Goal: Task Accomplishment & Management: Manage account settings

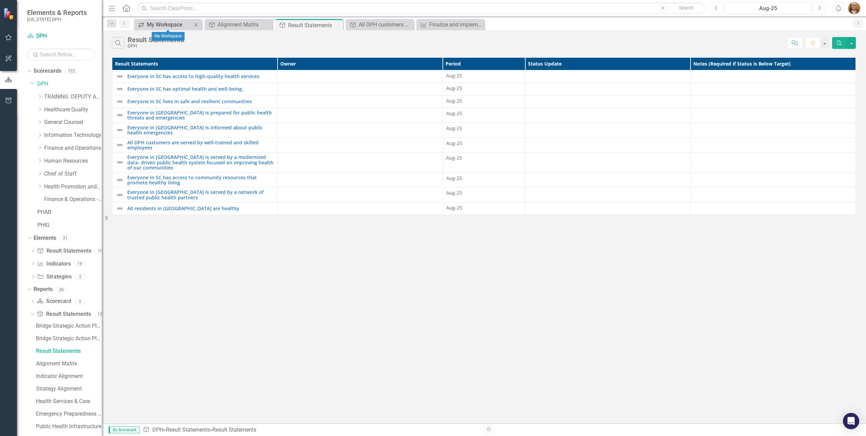
click at [163, 27] on div "My Workspace" at bounding box center [169, 24] width 45 height 8
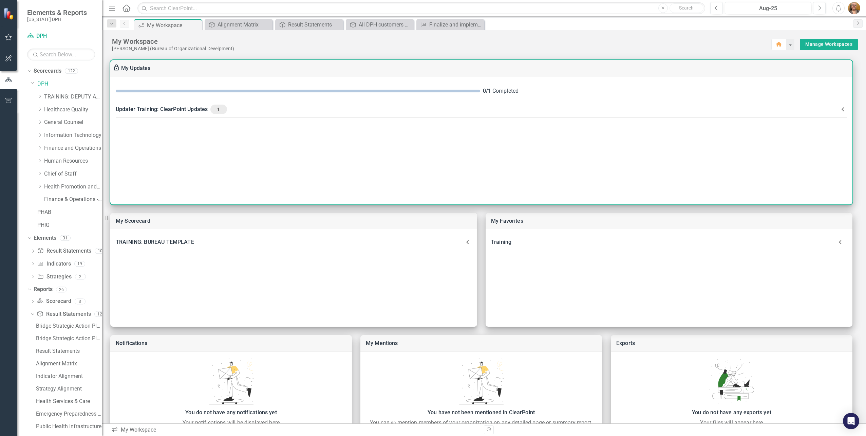
click at [223, 110] on span "1" at bounding box center [218, 109] width 11 height 6
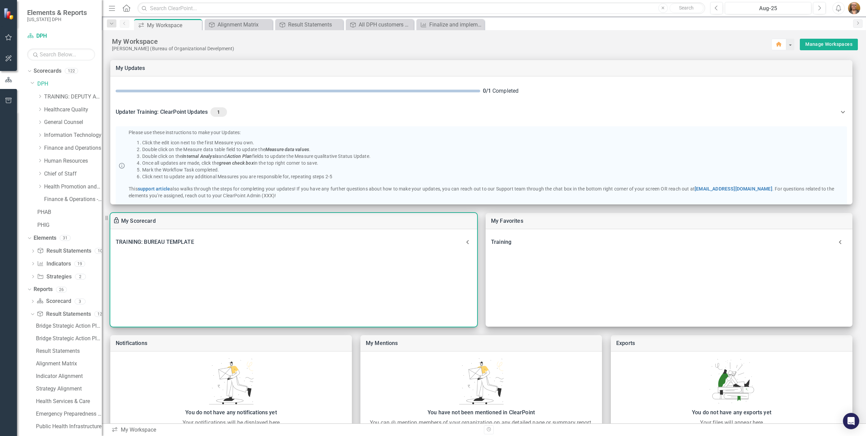
click at [130, 220] on link "My Scorecard" at bounding box center [138, 221] width 35 height 6
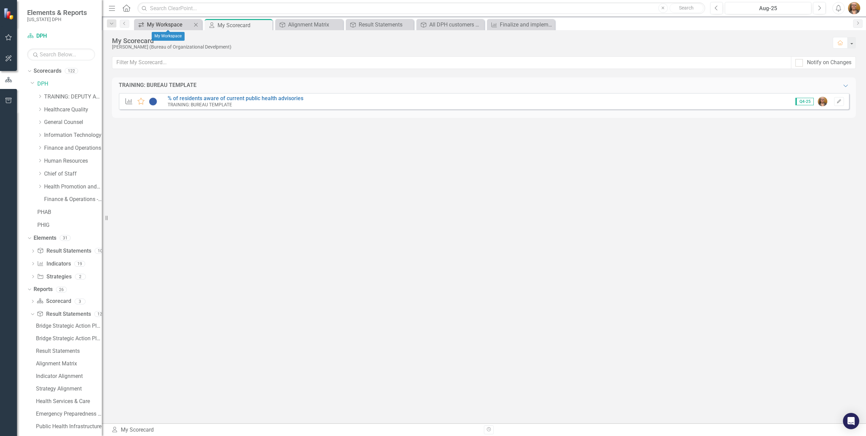
click at [147, 24] on div "My Workspace" at bounding box center [169, 24] width 45 height 8
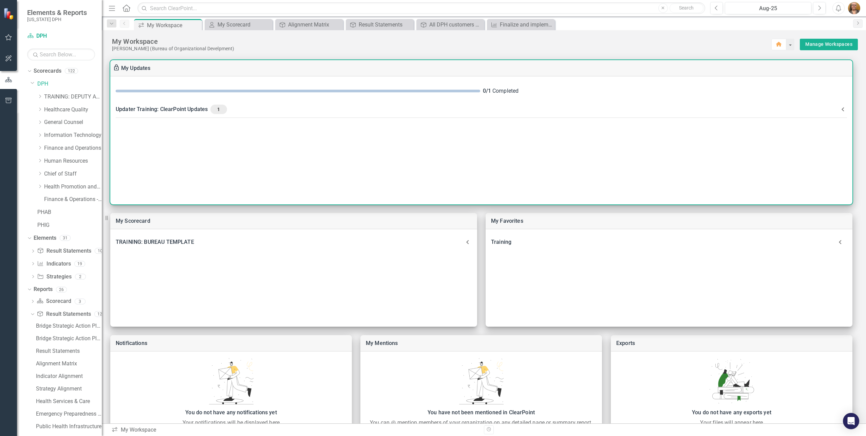
click at [218, 108] on span "1" at bounding box center [218, 109] width 11 height 6
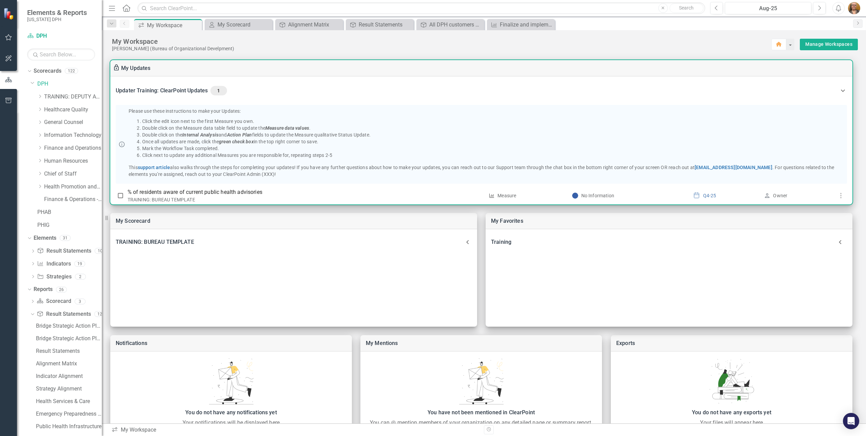
scroll to position [33, 0]
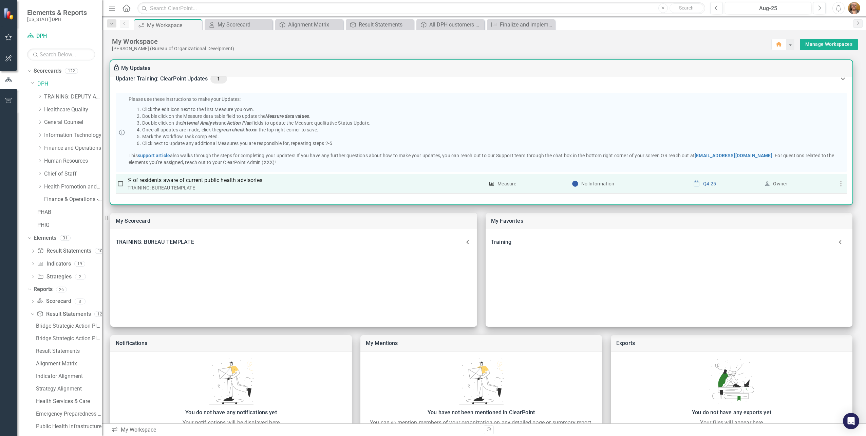
click at [509, 184] on div "Measure" at bounding box center [507, 183] width 19 height 7
click at [837, 185] on icon "button" at bounding box center [841, 184] width 8 height 8
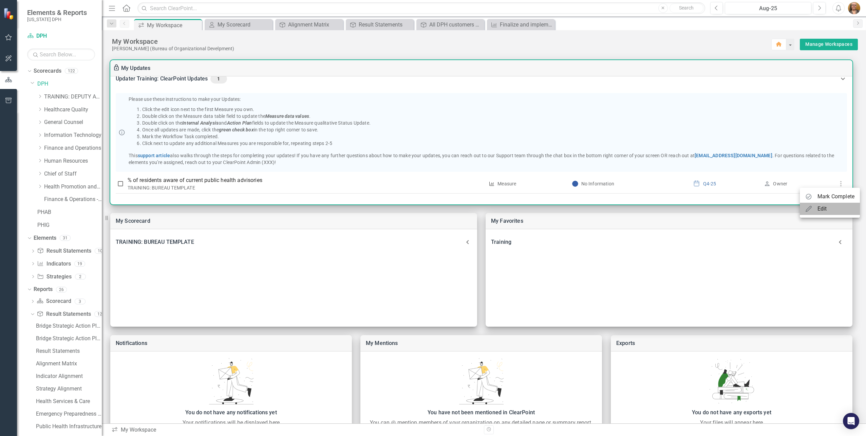
click at [823, 211] on div "Edit" at bounding box center [823, 209] width 10 height 8
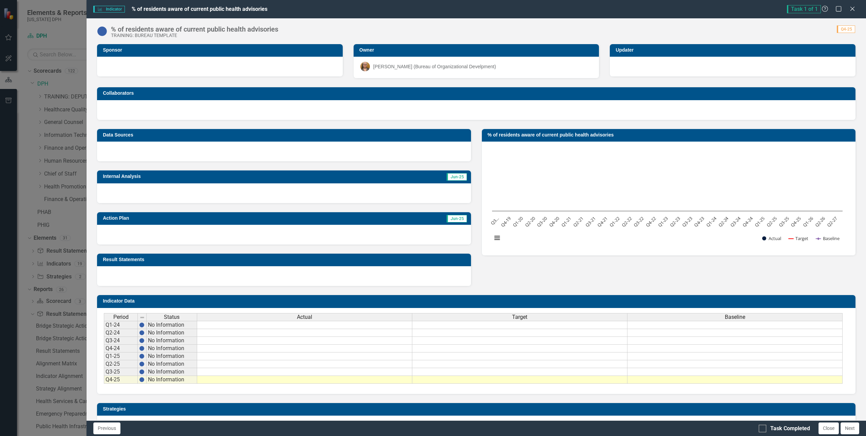
click at [453, 176] on span "Jun-25" at bounding box center [457, 176] width 20 height 7
click at [453, 178] on span "Jun-25" at bounding box center [457, 176] width 20 height 7
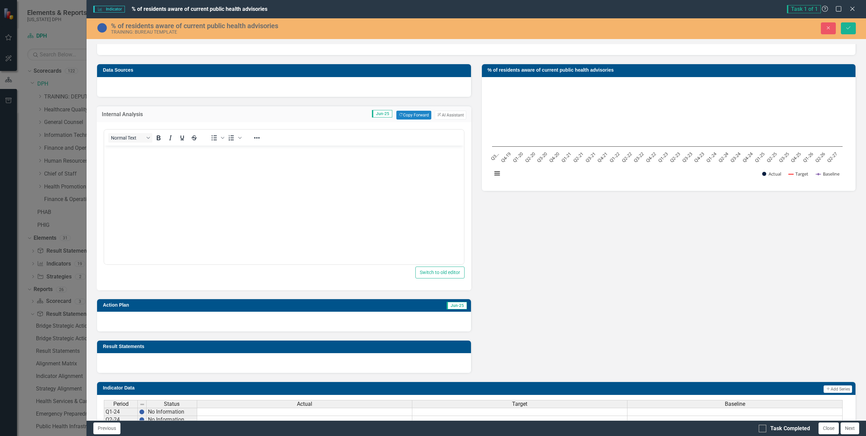
scroll to position [68, 0]
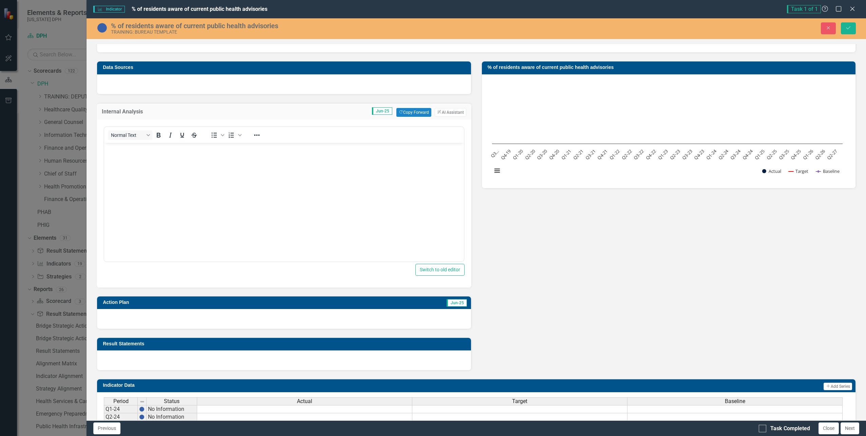
click at [450, 305] on span "Jun-25" at bounding box center [457, 302] width 20 height 7
click at [409, 320] on div at bounding box center [284, 319] width 374 height 20
click at [460, 320] on div at bounding box center [284, 319] width 374 height 20
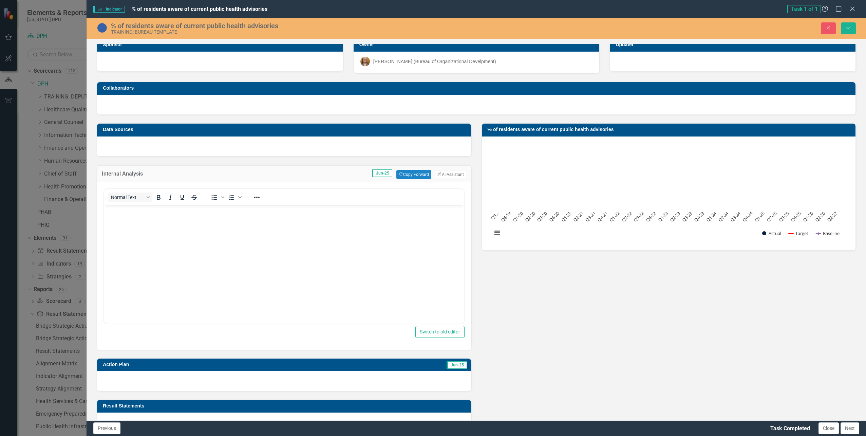
scroll to position [0, 0]
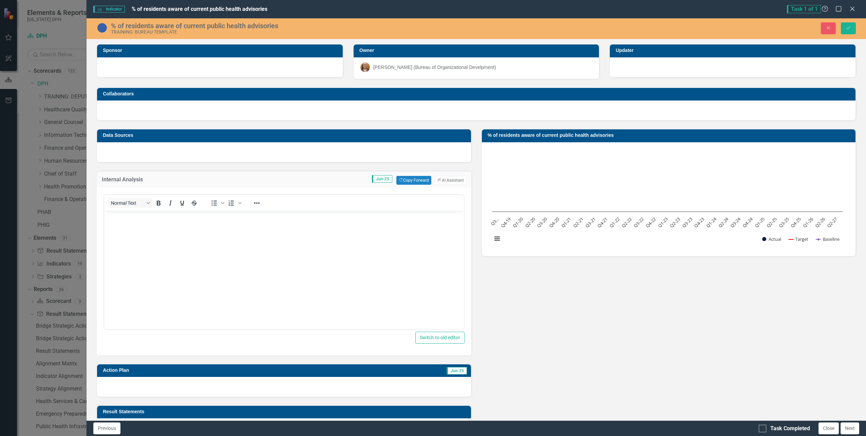
click at [111, 8] on span "Indicator Indicator" at bounding box center [108, 9] width 31 height 7
click at [828, 27] on icon "Close" at bounding box center [828, 27] width 6 height 5
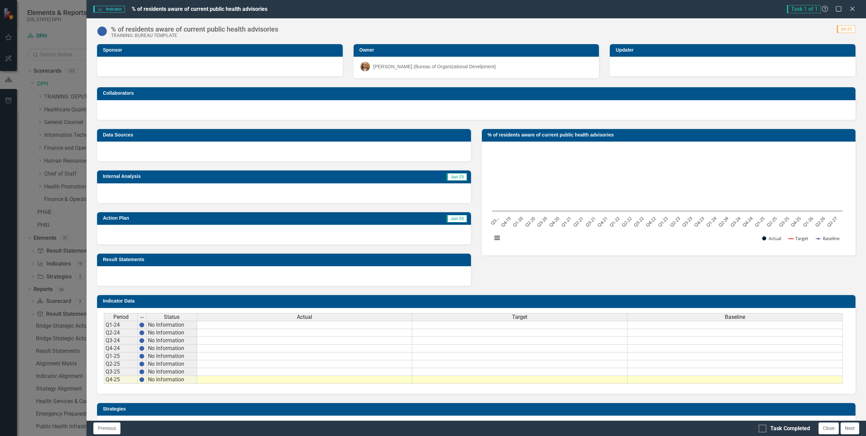
click at [807, 8] on span "Task 1 of 1" at bounding box center [804, 9] width 34 height 8
click at [806, 9] on span "Task 1 of 1" at bounding box center [804, 9] width 34 height 8
click at [803, 10] on span "Task 1 of 1" at bounding box center [804, 9] width 34 height 8
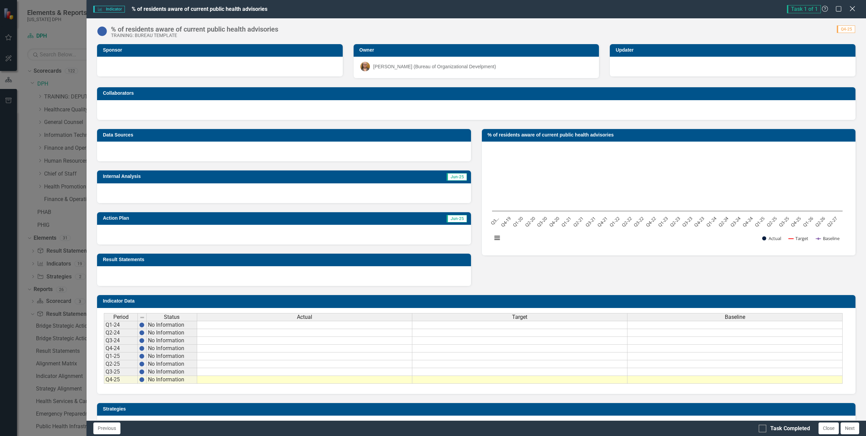
click at [852, 9] on icon "Close" at bounding box center [852, 8] width 8 height 6
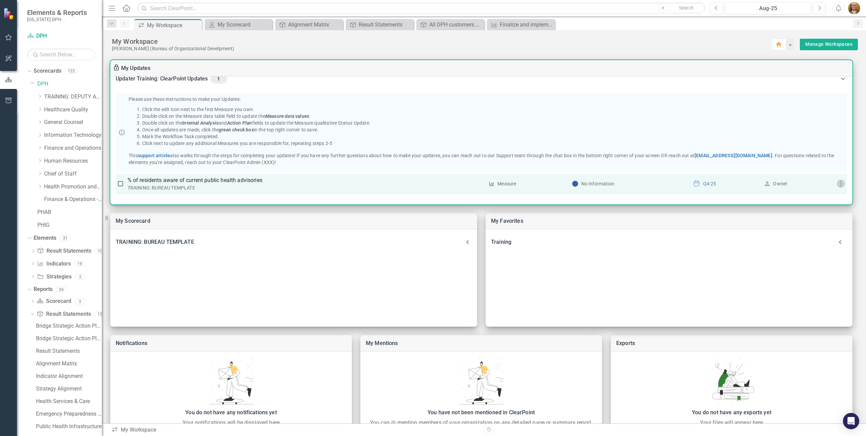
click at [840, 183] on icon "button" at bounding box center [841, 184] width 8 height 8
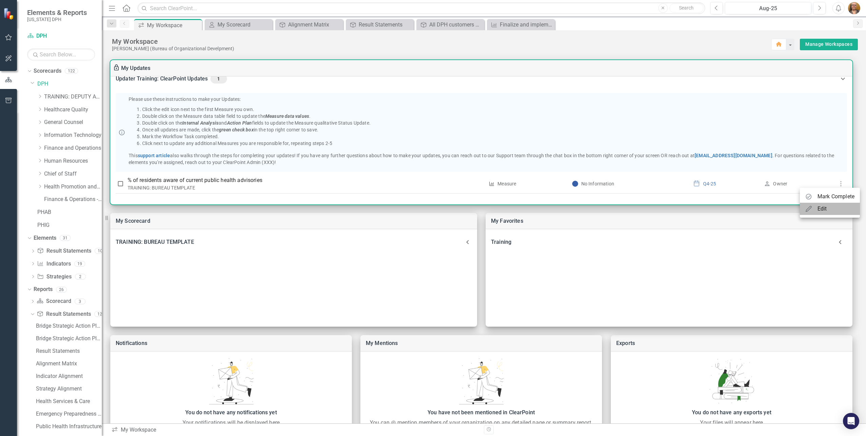
click at [818, 209] on div "Edit" at bounding box center [816, 209] width 22 height 8
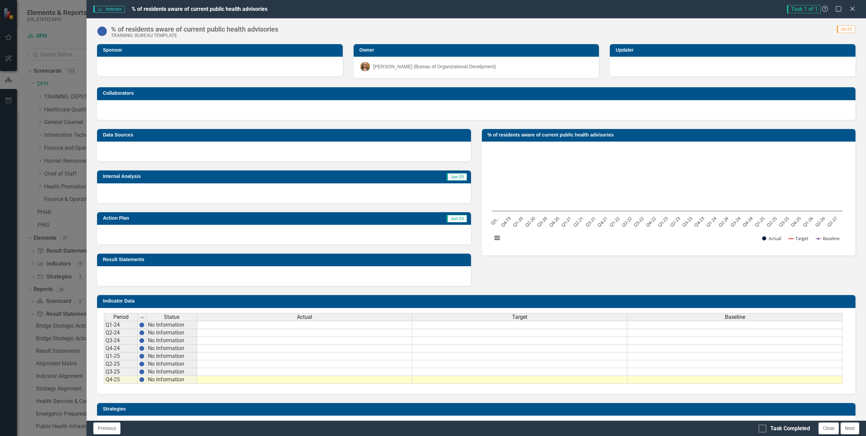
click at [807, 7] on span "Task 1 of 1" at bounding box center [804, 9] width 34 height 8
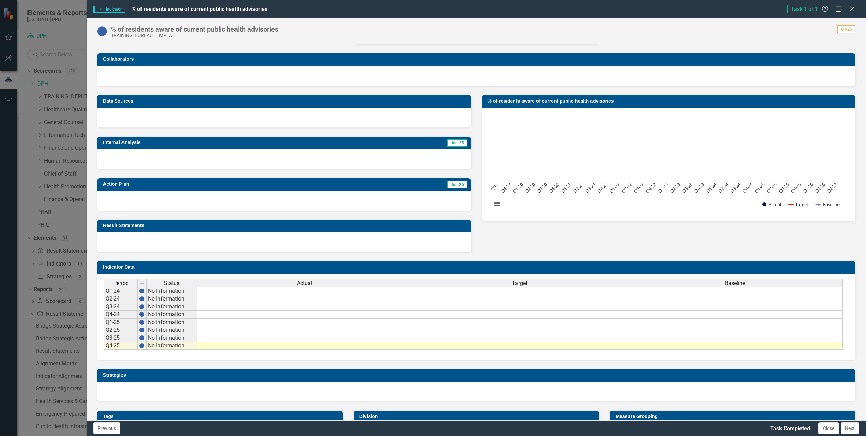
scroll to position [64, 0]
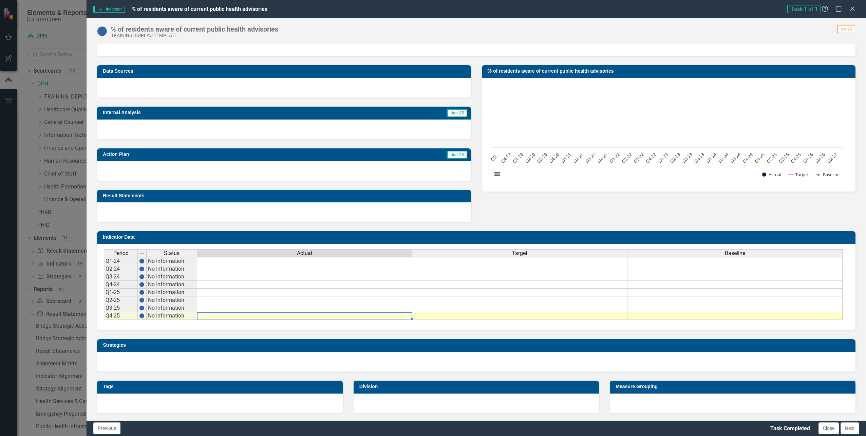
click at [257, 317] on td at bounding box center [304, 316] width 215 height 8
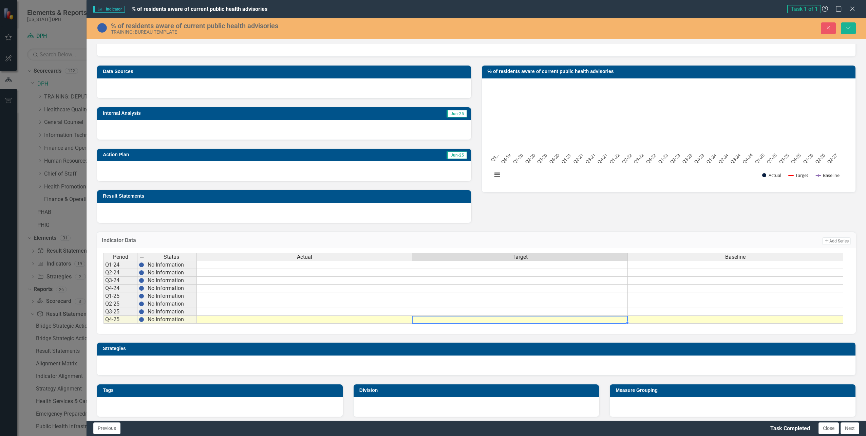
click at [432, 318] on td at bounding box center [520, 320] width 216 height 8
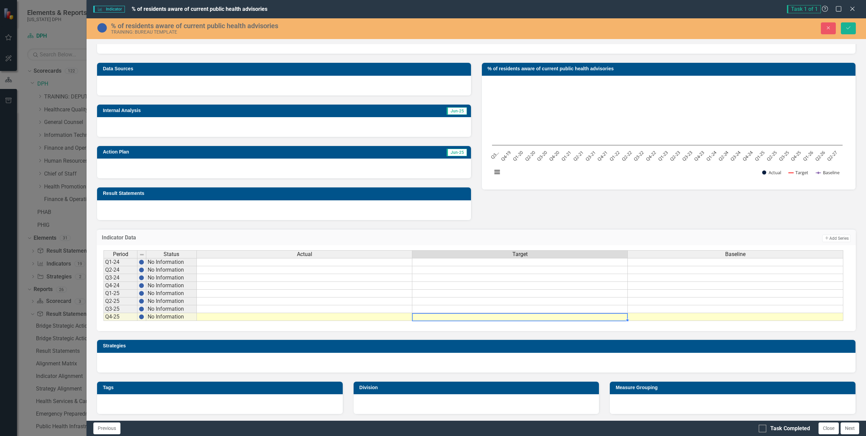
scroll to position [67, 0]
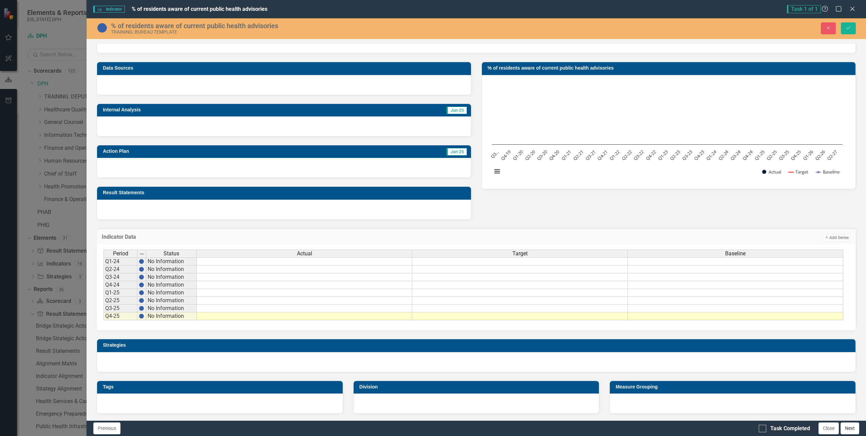
click at [847, 428] on button "Next" at bounding box center [850, 428] width 19 height 12
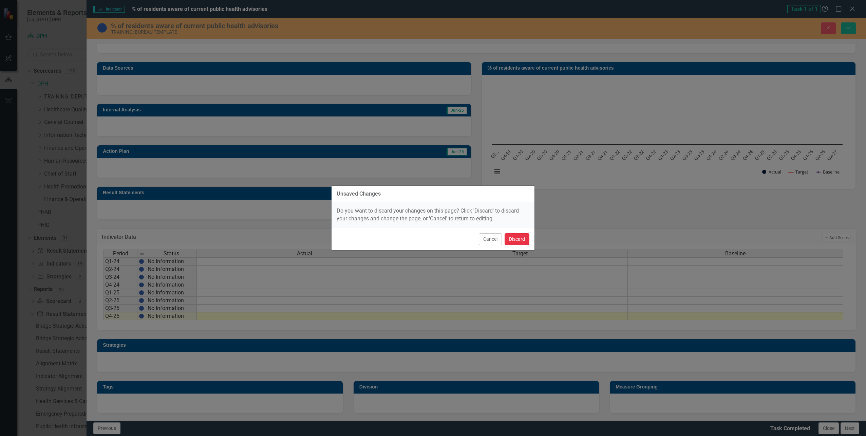
click at [519, 239] on button "Discard" at bounding box center [517, 239] width 25 height 12
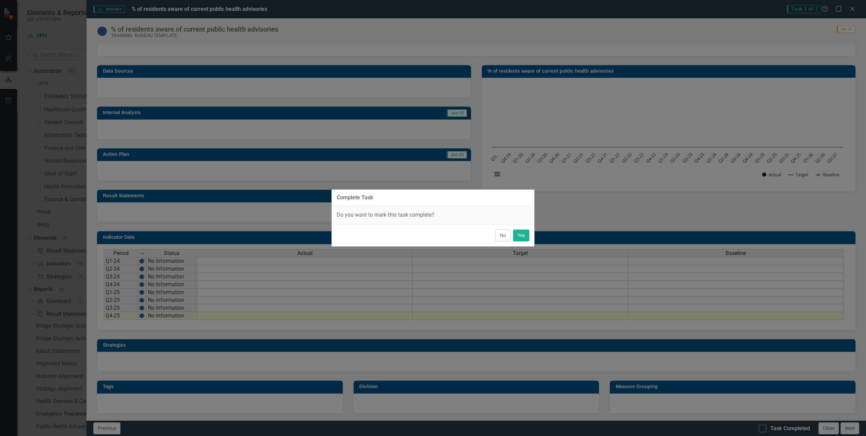
scroll to position [64, 0]
click at [503, 238] on button "No" at bounding box center [502, 235] width 15 height 12
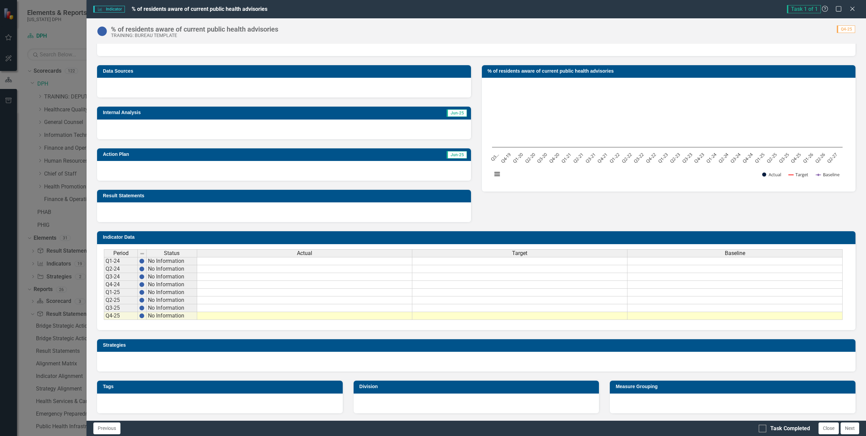
click at [807, 8] on span "Task 1 of 1" at bounding box center [804, 9] width 34 height 8
click at [808, 8] on span "Task 1 of 1" at bounding box center [804, 9] width 34 height 8
click at [807, 7] on span "Task 1 of 1" at bounding box center [804, 9] width 34 height 8
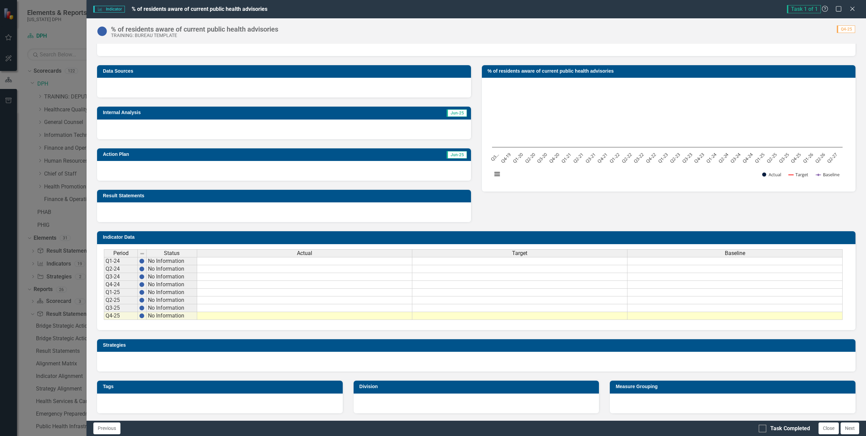
click at [118, 72] on h3 "Data Sources" at bounding box center [285, 71] width 364 height 5
click at [119, 69] on h3 "Data Sources" at bounding box center [285, 71] width 364 height 5
click at [123, 111] on h3 "Internal Analysis" at bounding box center [220, 112] width 235 height 5
click at [453, 155] on span "Jun-25" at bounding box center [457, 154] width 20 height 7
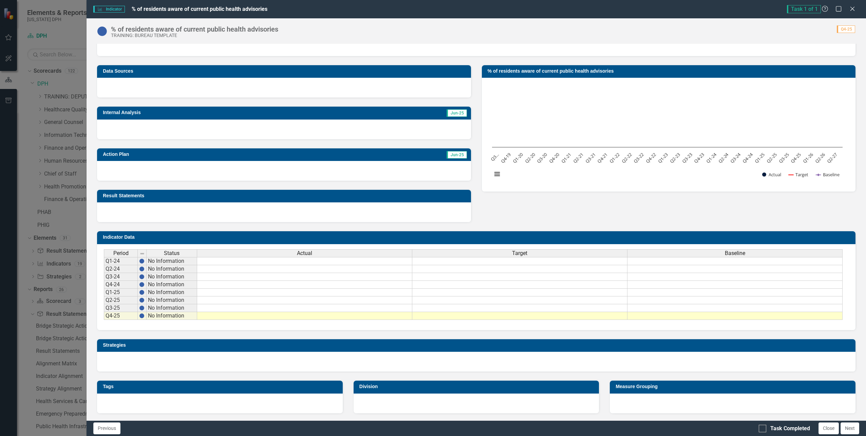
click at [453, 155] on span "Jun-25" at bounding box center [457, 154] width 20 height 7
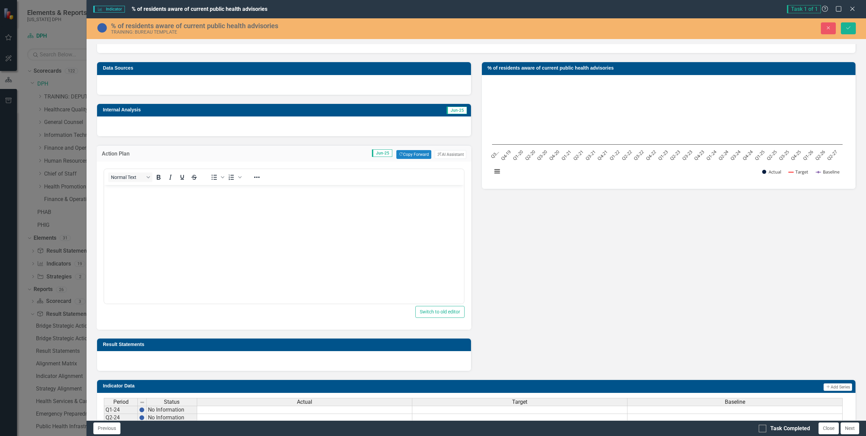
scroll to position [0, 0]
click at [452, 110] on span "Jun-25" at bounding box center [457, 110] width 20 height 7
click at [453, 110] on span "Jun-25" at bounding box center [457, 110] width 20 height 7
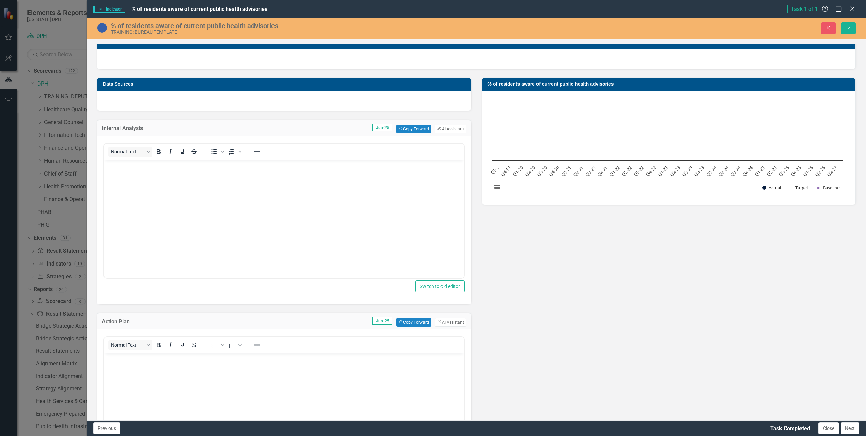
scroll to position [33, 0]
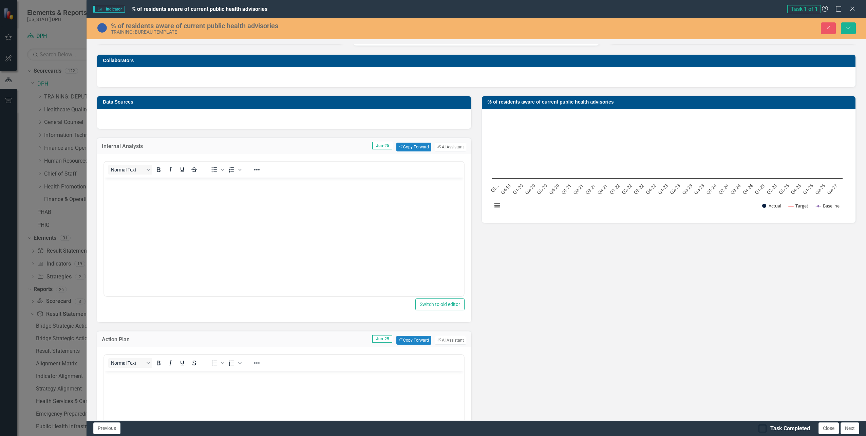
click at [805, 8] on span "Task 1 of 1" at bounding box center [804, 9] width 34 height 8
click at [806, 8] on span "Task 1 of 1" at bounding box center [804, 9] width 34 height 8
click at [807, 8] on span "Task 1 of 1" at bounding box center [804, 9] width 34 height 8
click at [808, 8] on span "Task 1 of 1" at bounding box center [804, 9] width 34 height 8
click at [741, 29] on div "Close Save" at bounding box center [703, 28] width 315 height 12
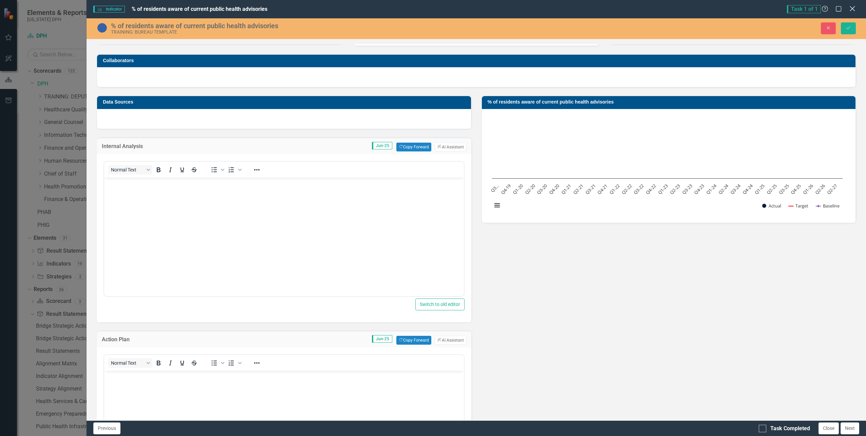
click at [855, 10] on icon "Close" at bounding box center [852, 8] width 8 height 6
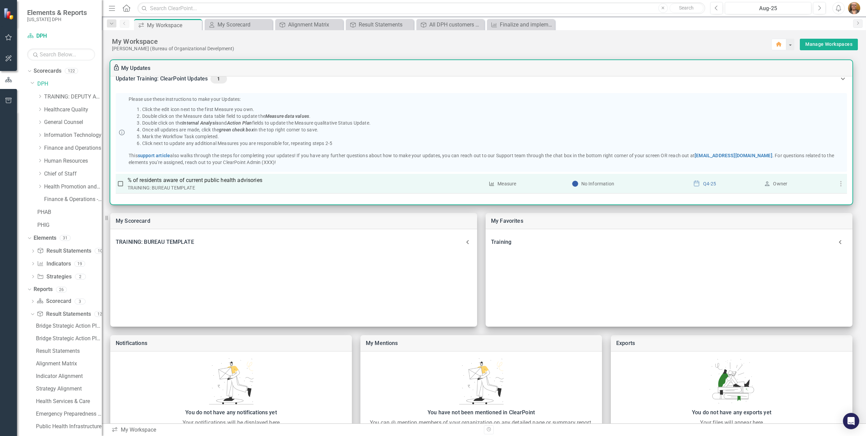
click at [211, 186] on div "TRAINING: BUREAU TEMPLATE" at bounding box center [306, 187] width 357 height 7
click at [840, 184] on icon "button" at bounding box center [841, 184] width 8 height 8
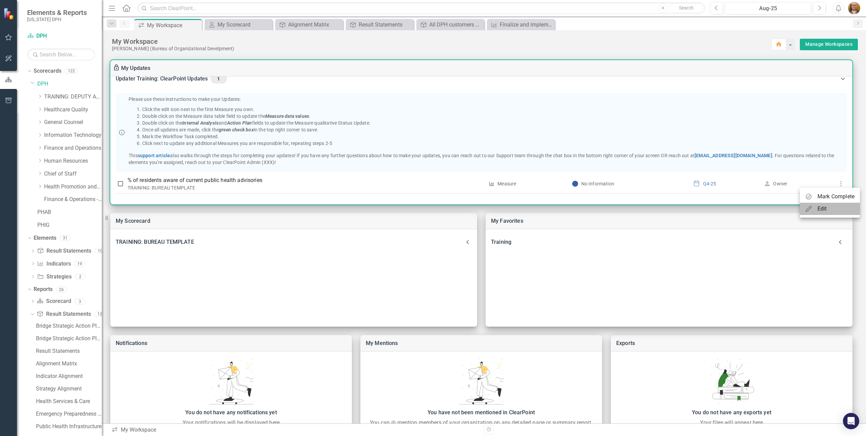
click at [816, 209] on div "Edit" at bounding box center [816, 209] width 22 height 8
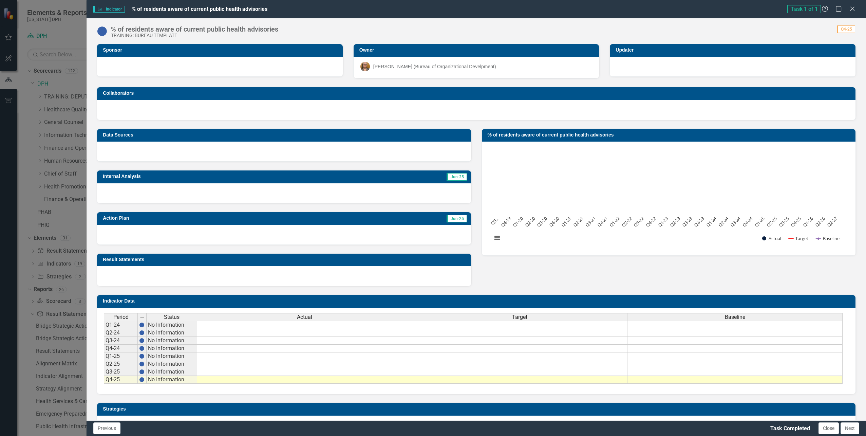
click at [807, 8] on span "Task 1 of 1" at bounding box center [804, 9] width 34 height 8
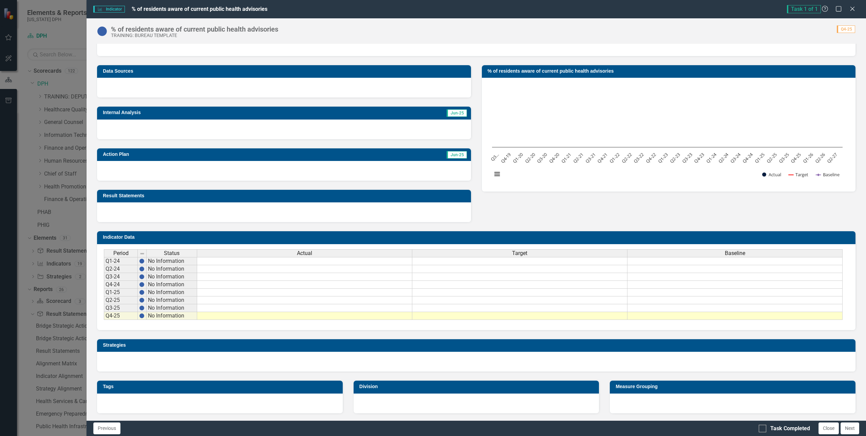
scroll to position [0, 0]
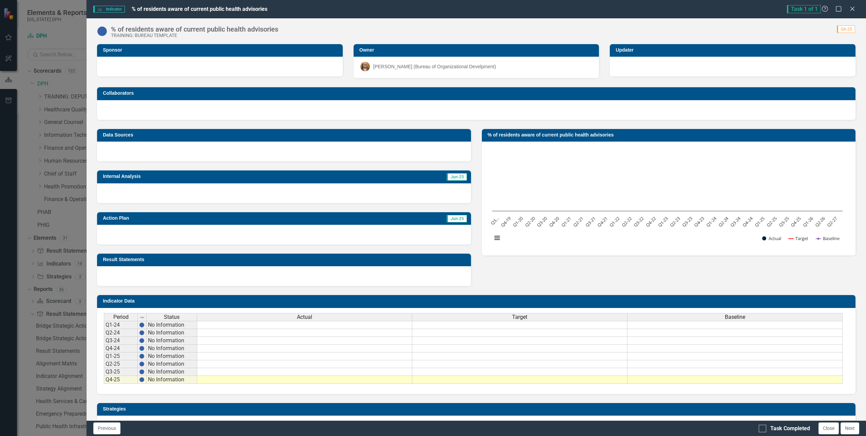
click at [799, 8] on span "Task 1 of 1" at bounding box center [804, 9] width 34 height 8
drag, startPoint x: 799, startPoint y: 8, endPoint x: 793, endPoint y: 8, distance: 5.8
click at [798, 8] on span "Task 1 of 1" at bounding box center [804, 9] width 34 height 8
click at [797, 10] on span "Task 1 of 1" at bounding box center [804, 9] width 34 height 8
click at [796, 10] on span "Task 1 of 1" at bounding box center [804, 9] width 34 height 8
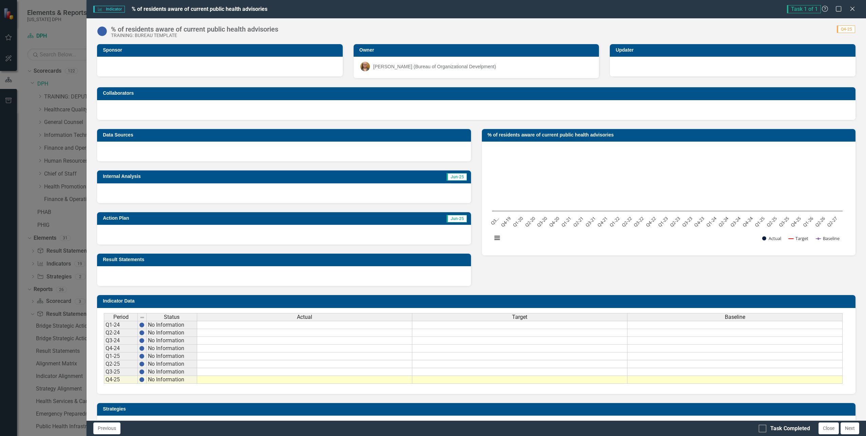
click at [230, 382] on td at bounding box center [304, 380] width 215 height 8
type textarea "96"
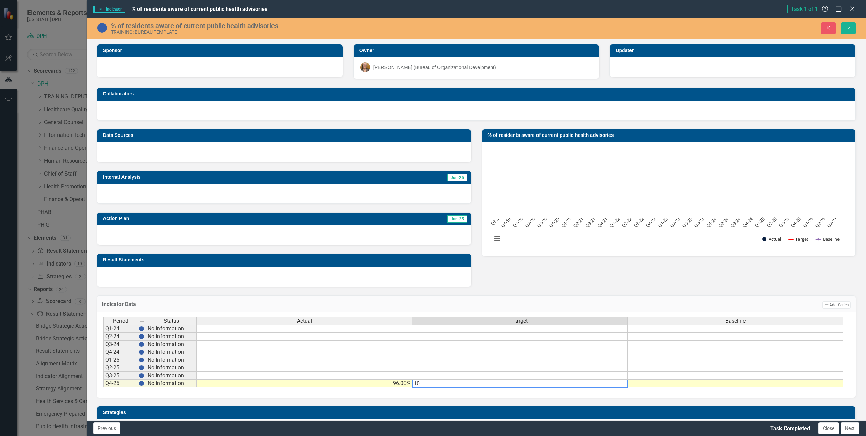
type textarea "100"
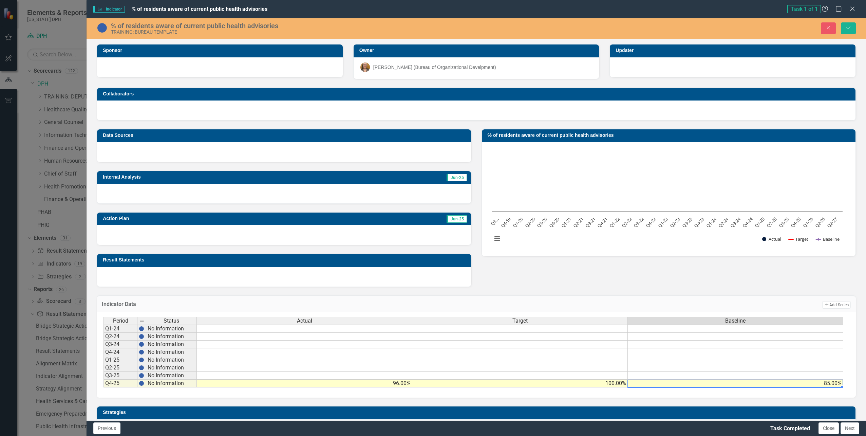
scroll to position [34, 0]
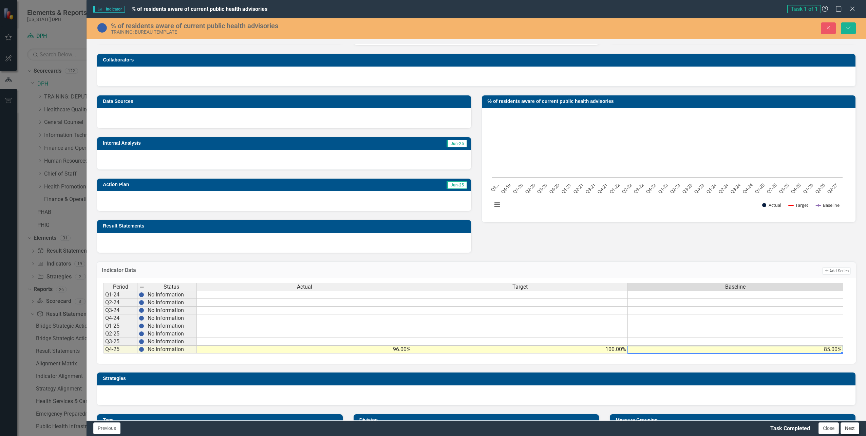
type textarea "85"
click at [849, 430] on button "Next" at bounding box center [850, 428] width 19 height 12
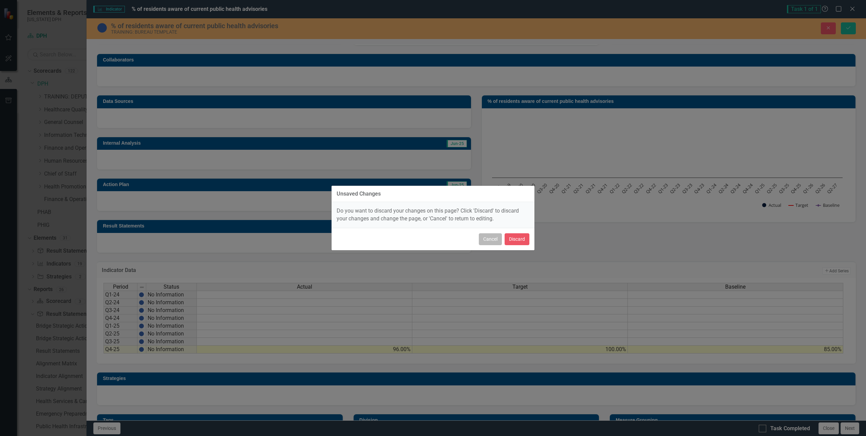
click at [492, 241] on button "Cancel" at bounding box center [490, 239] width 23 height 12
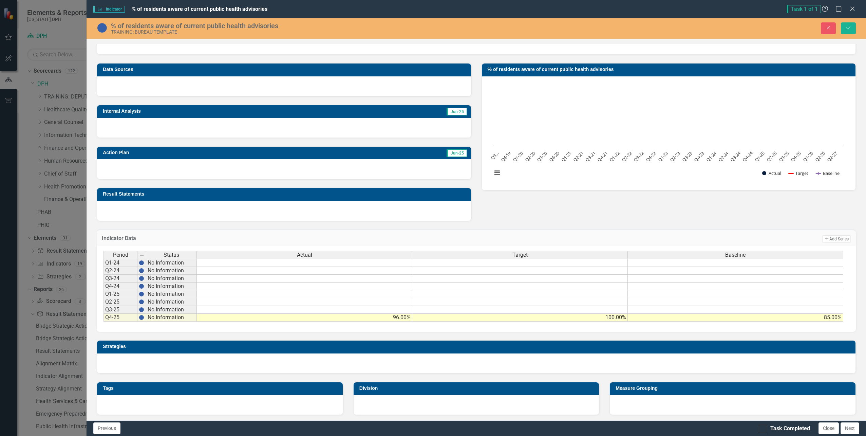
scroll to position [67, 0]
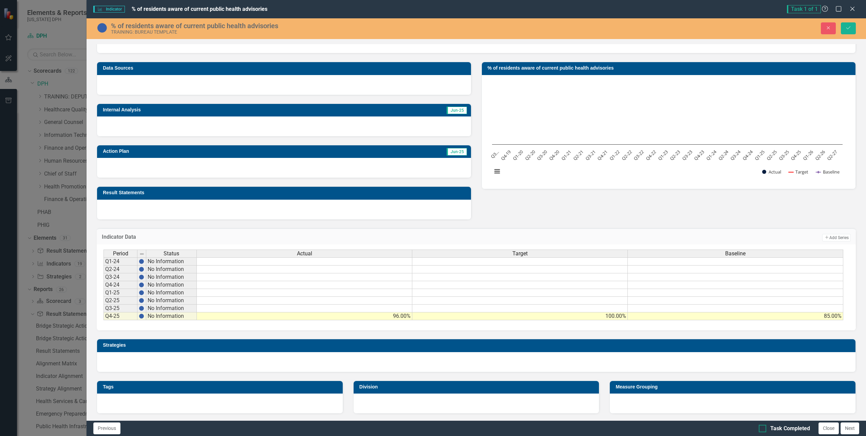
click at [761, 431] on div at bounding box center [762, 428] width 7 height 7
click at [761, 429] on input "Task Completed" at bounding box center [761, 427] width 4 height 4
checkbox input "true"
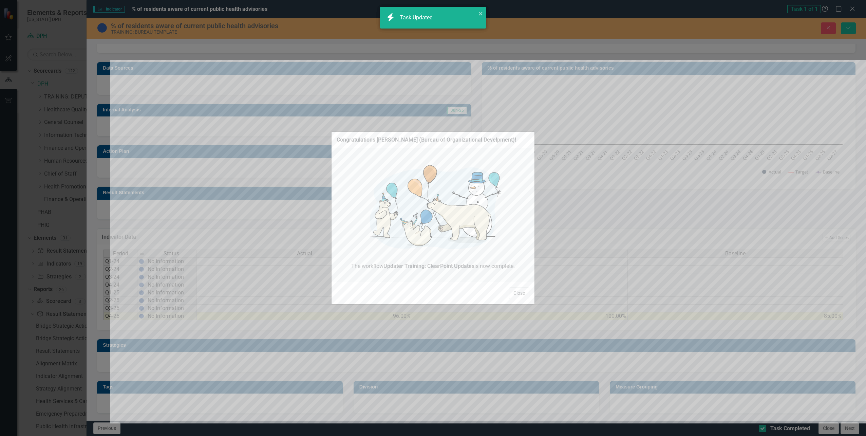
checkbox input "true"
click at [847, 27] on div "Congratulations [PERSON_NAME] (Bureau of Organizational Develpment)! The workfl…" at bounding box center [433, 218] width 866 height 436
click at [514, 294] on button "Close" at bounding box center [519, 293] width 20 height 12
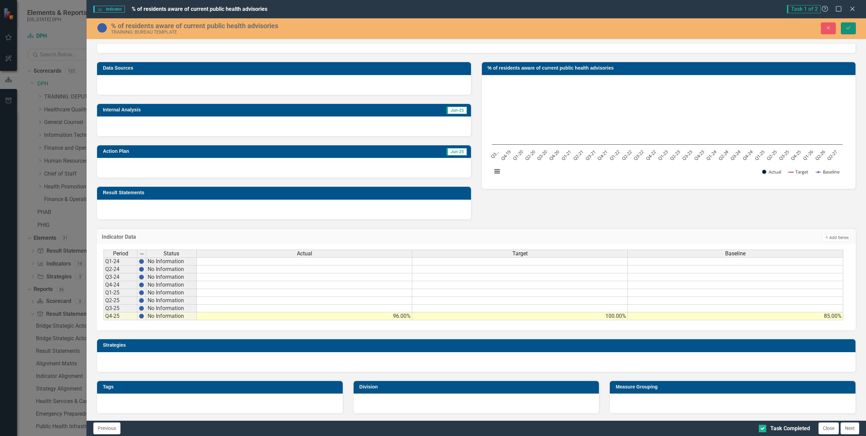
click at [850, 30] on icon "Save" at bounding box center [848, 27] width 6 height 5
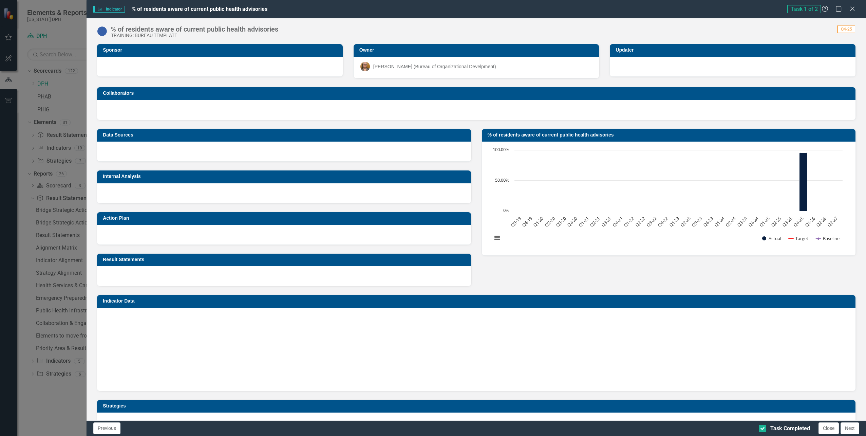
scroll to position [61, 0]
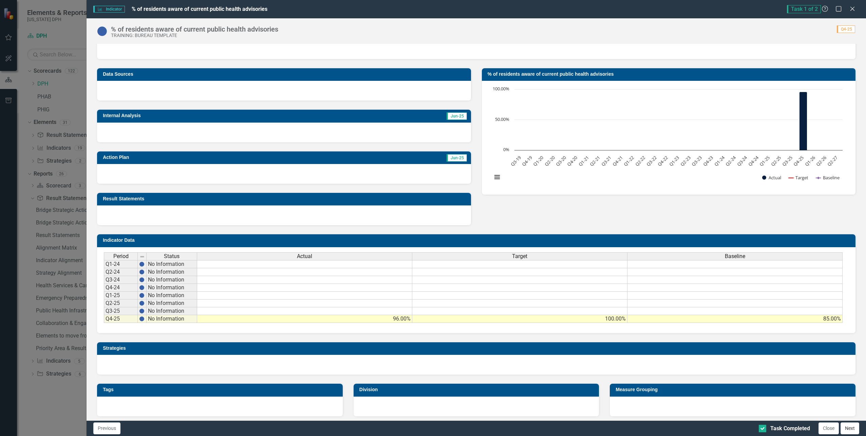
click at [847, 426] on button "Next" at bounding box center [850, 428] width 19 height 12
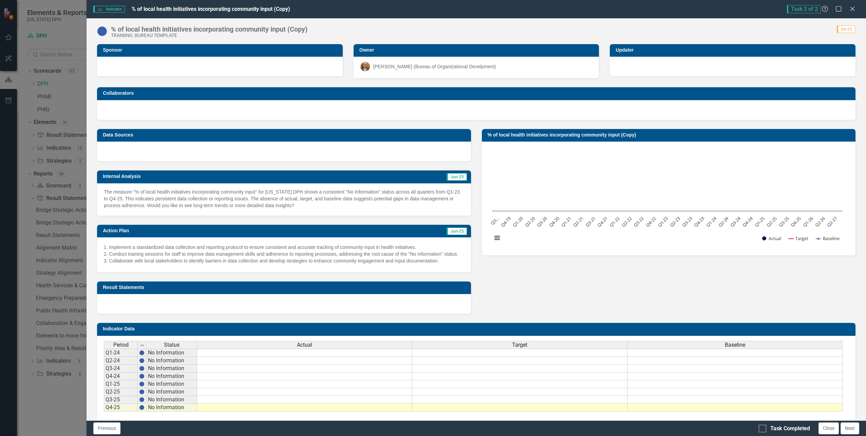
click at [226, 206] on p "The measure "% of local health initiatives incorporating community input" for […" at bounding box center [284, 198] width 360 height 20
click at [412, 192] on p "The measure "% of local health initiatives incorporating community input" for […" at bounding box center [284, 198] width 360 height 20
click at [411, 192] on p "The measure "% of local health initiatives incorporating community input" for […" at bounding box center [284, 198] width 360 height 20
click at [213, 233] on h3 "Action Plan" at bounding box center [204, 230] width 202 height 5
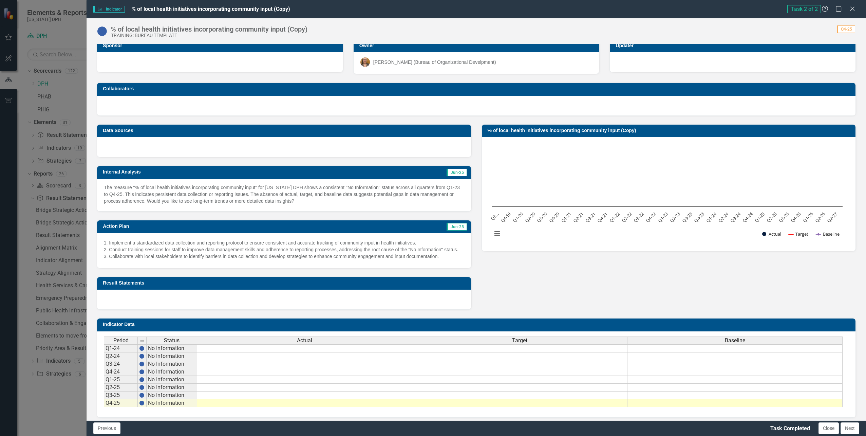
scroll to position [0, 0]
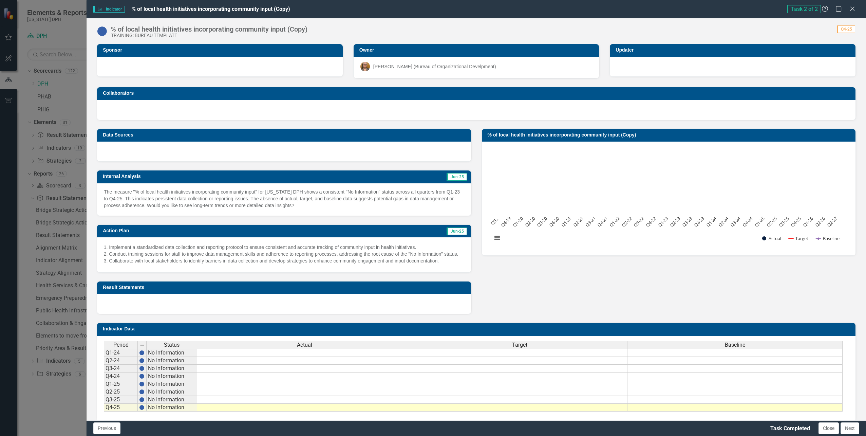
click at [315, 198] on p "The measure "% of local health initiatives incorporating community input" for […" at bounding box center [284, 198] width 360 height 20
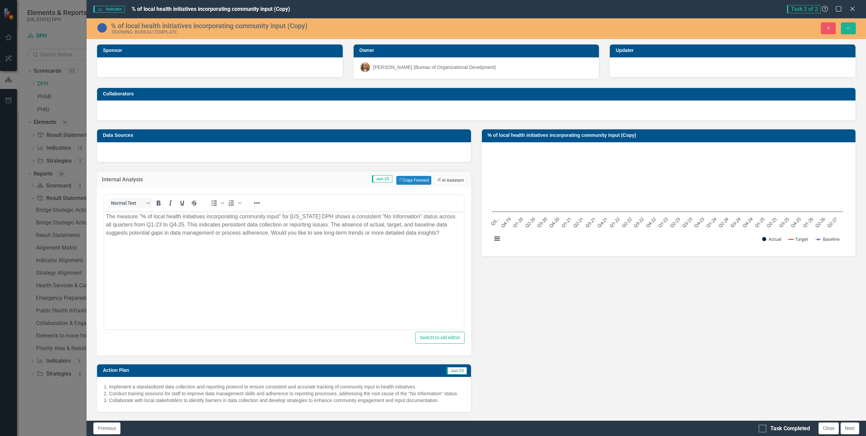
click at [448, 179] on button "ClearPoint AI AI Assistant" at bounding box center [450, 180] width 31 height 9
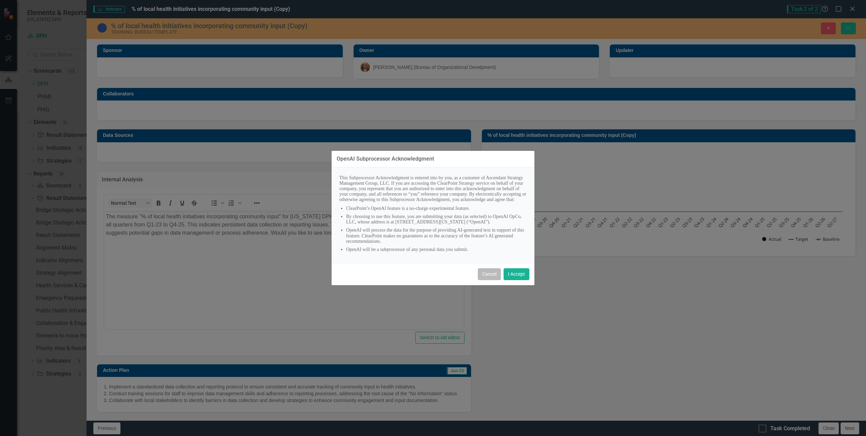
click at [496, 280] on button "Cancel" at bounding box center [489, 274] width 23 height 12
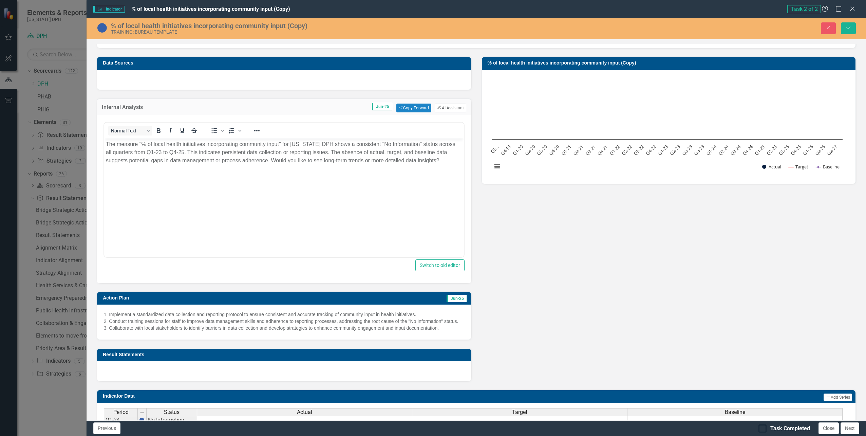
scroll to position [102, 0]
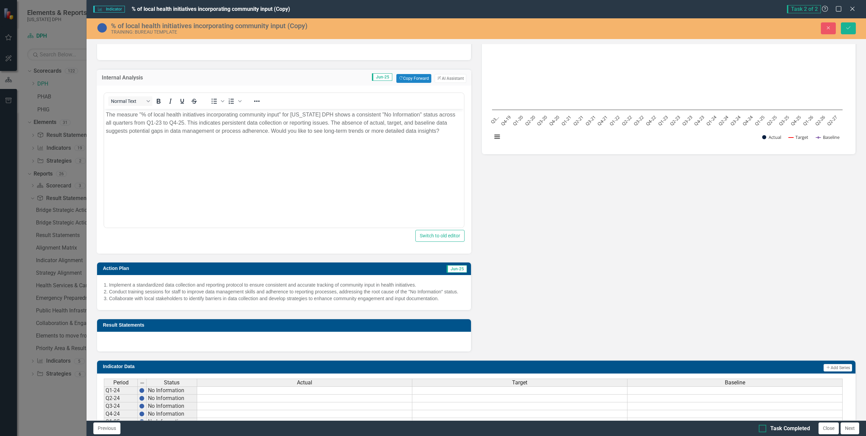
click at [769, 428] on div "Task Completed" at bounding box center [784, 429] width 51 height 8
click at [763, 428] on input "Task Completed" at bounding box center [761, 427] width 4 height 4
checkbox input "true"
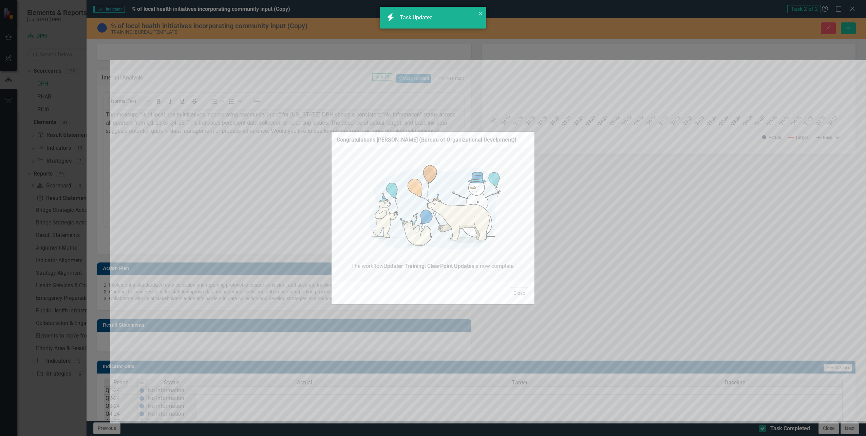
checkbox input "true"
click at [845, 27] on div "Congratulations [PERSON_NAME] (Bureau of Organizational Develpment)! The workfl…" at bounding box center [433, 218] width 866 height 436
click at [517, 294] on button "Close" at bounding box center [519, 293] width 20 height 12
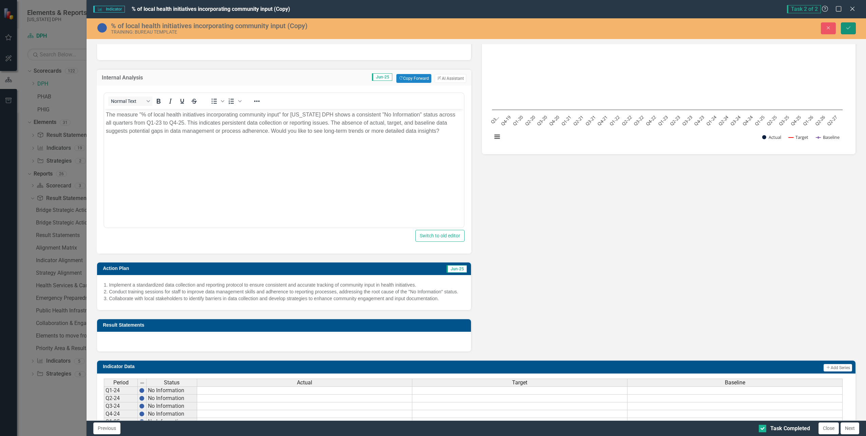
click at [846, 29] on icon "Save" at bounding box center [848, 27] width 6 height 5
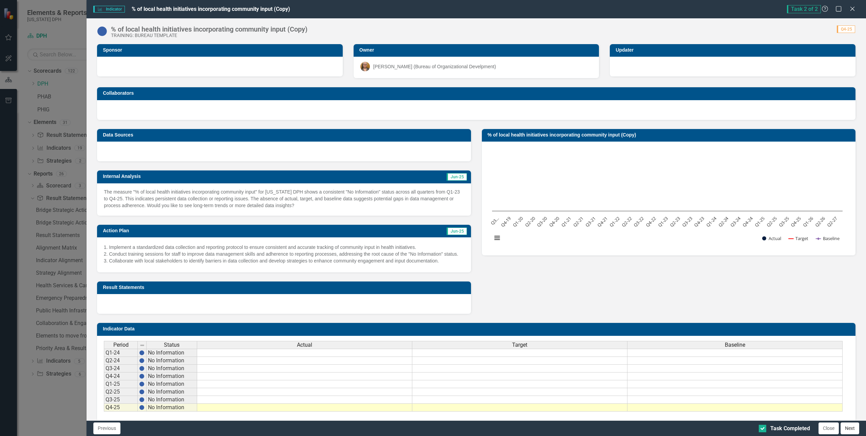
click at [847, 425] on button "Next" at bounding box center [850, 428] width 19 height 12
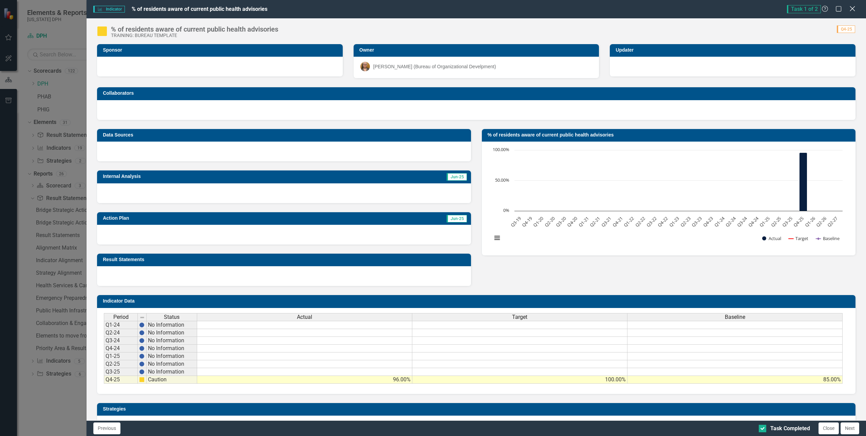
click at [853, 8] on icon at bounding box center [852, 8] width 5 height 5
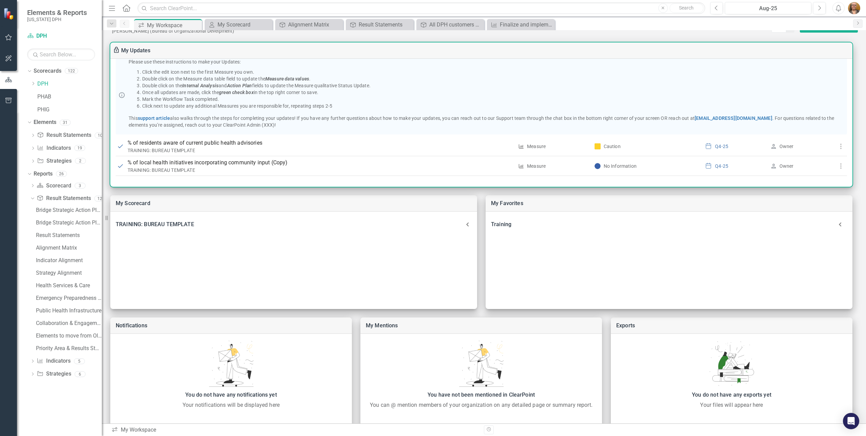
scroll to position [34, 0]
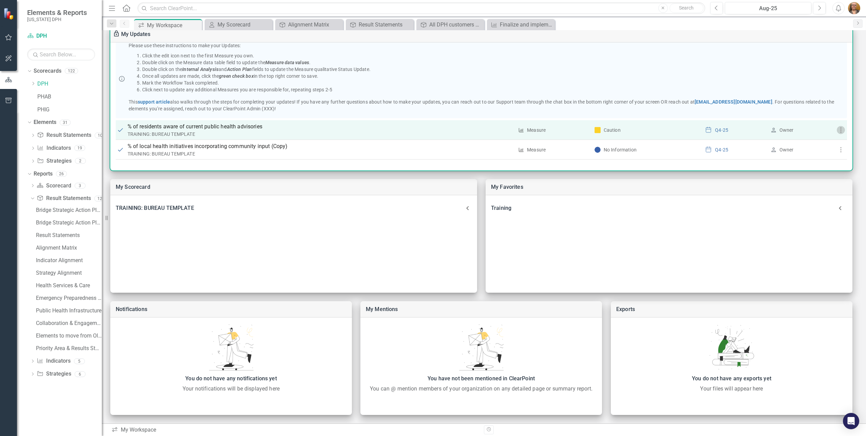
click at [840, 132] on icon "button" at bounding box center [841, 130] width 8 height 8
click at [840, 132] on div at bounding box center [433, 218] width 866 height 436
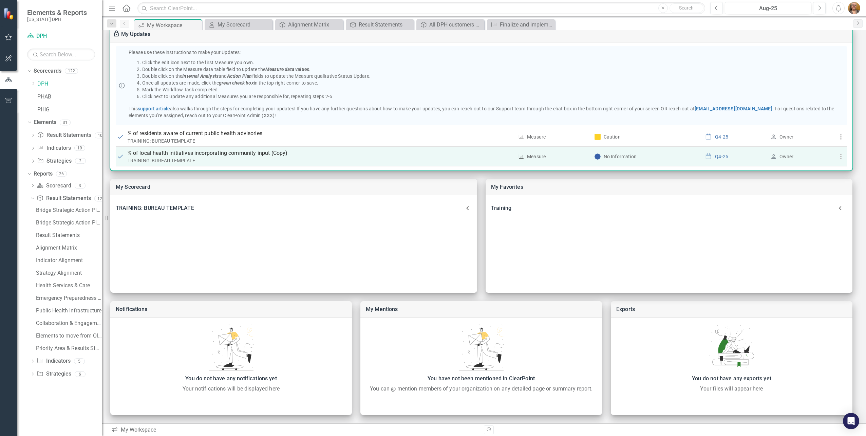
scroll to position [53, 0]
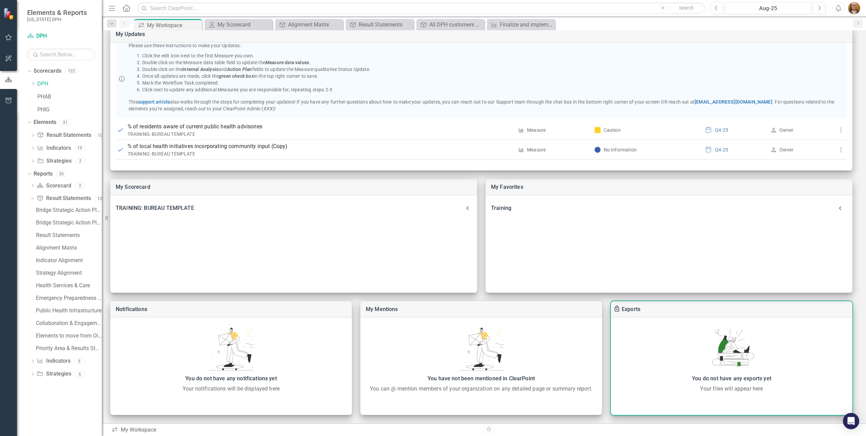
click at [629, 307] on link "Exports" at bounding box center [631, 309] width 19 height 6
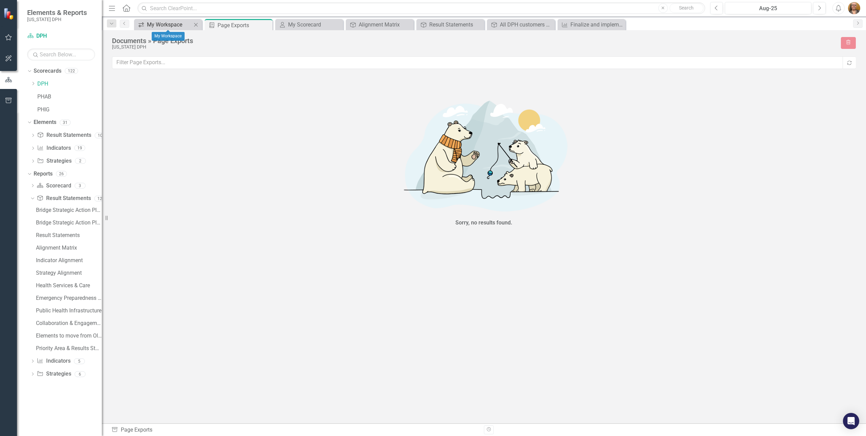
click at [166, 26] on div "My Workspace" at bounding box center [169, 24] width 45 height 8
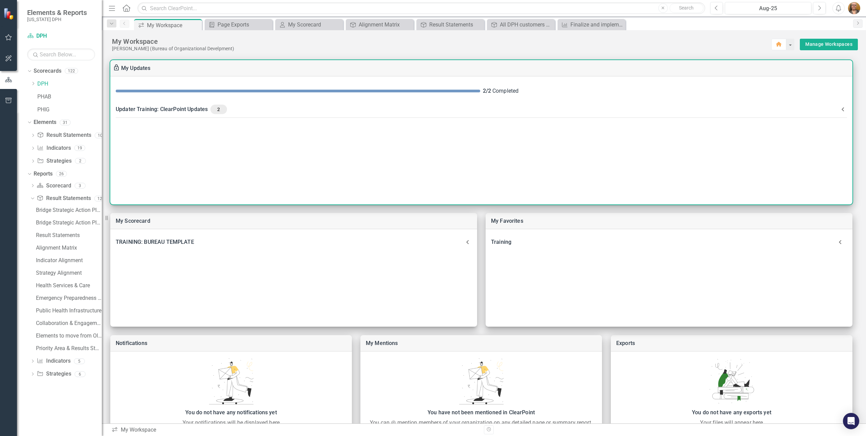
click at [217, 108] on span "2" at bounding box center [218, 109] width 11 height 6
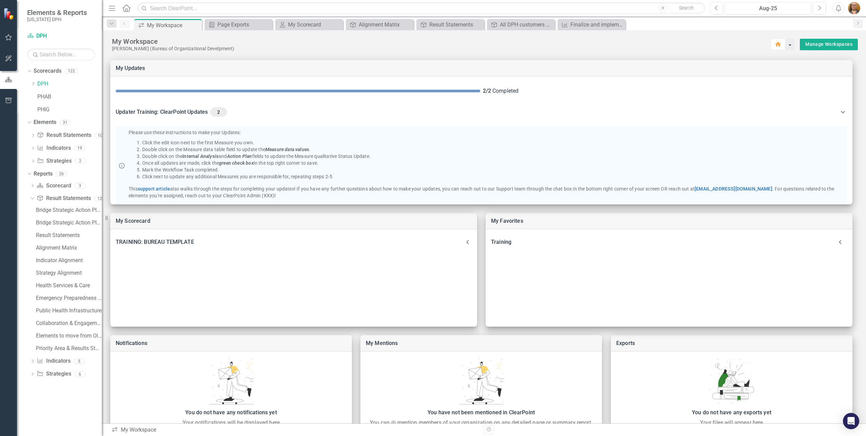
click at [787, 45] on button "button" at bounding box center [790, 45] width 9 height 12
click at [248, 26] on div "Page Exports" at bounding box center [240, 24] width 45 height 8
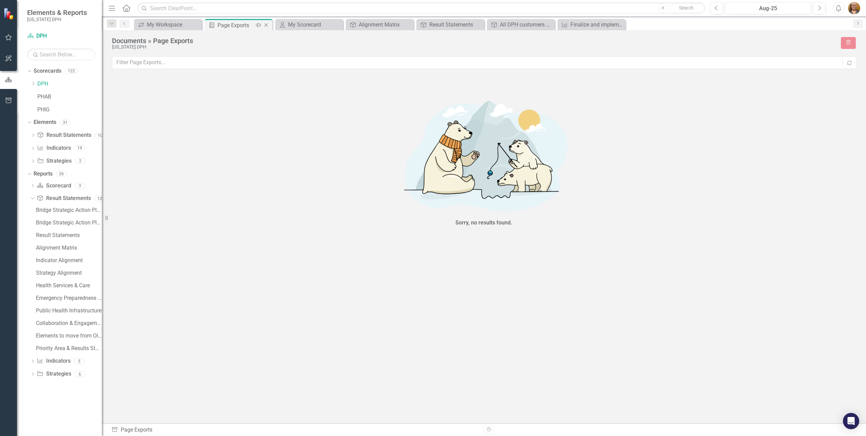
click at [267, 24] on icon "Close" at bounding box center [266, 24] width 7 height 5
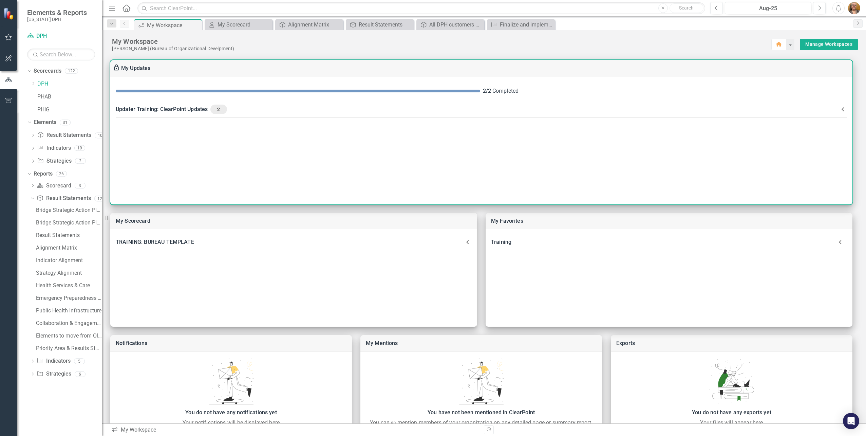
click at [155, 200] on div "2 / 2 Completed Updater Training: ClearPoint Updates 2 Please use these instruc…" at bounding box center [481, 140] width 742 height 128
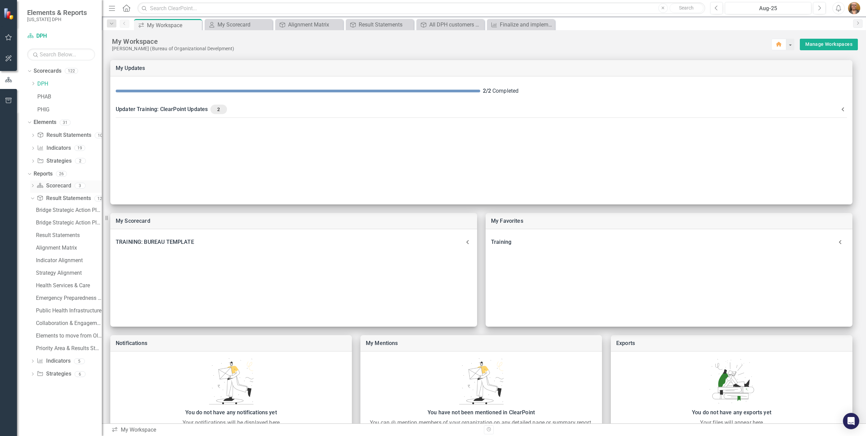
click at [32, 185] on icon "Dropdown" at bounding box center [32, 186] width 5 height 4
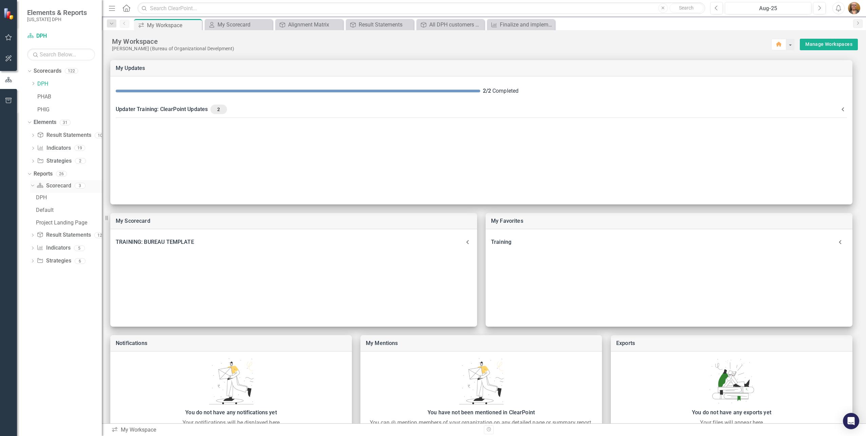
click at [32, 184] on icon "Dropdown" at bounding box center [32, 185] width 4 height 5
click at [34, 83] on icon "Dropdown" at bounding box center [33, 83] width 5 height 4
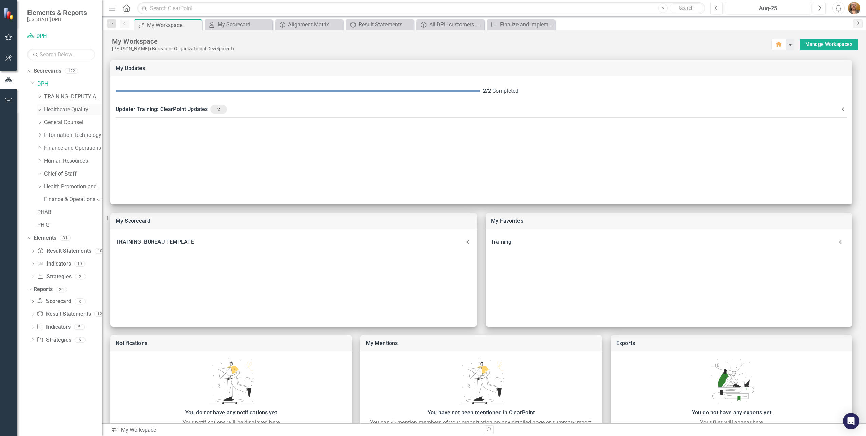
click at [41, 109] on icon "Dropdown" at bounding box center [39, 109] width 5 height 4
click at [41, 109] on div "Dropdown" at bounding box center [39, 108] width 6 height 5
click at [41, 186] on icon "Dropdown" at bounding box center [39, 186] width 5 height 4
click at [66, 227] on link "Public Health Programs" at bounding box center [76, 225] width 51 height 8
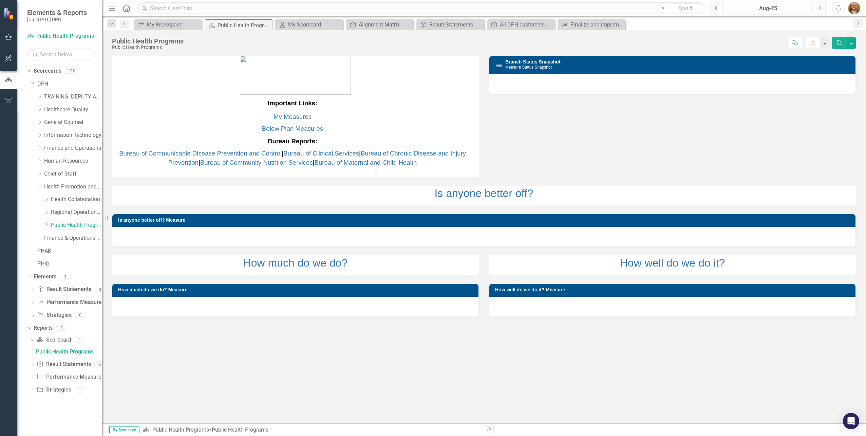
click at [46, 224] on icon "Dropdown" at bounding box center [46, 225] width 5 height 4
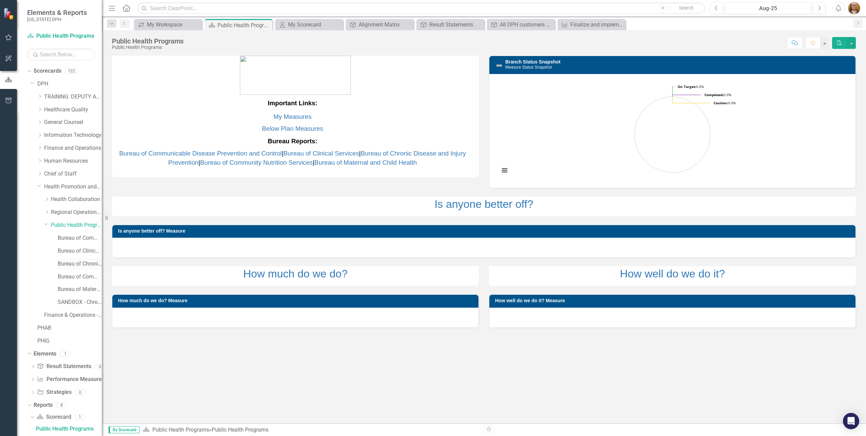
click at [67, 264] on link "Bureau of Chronic Disease and Injury Prevention" at bounding box center [80, 264] width 44 height 8
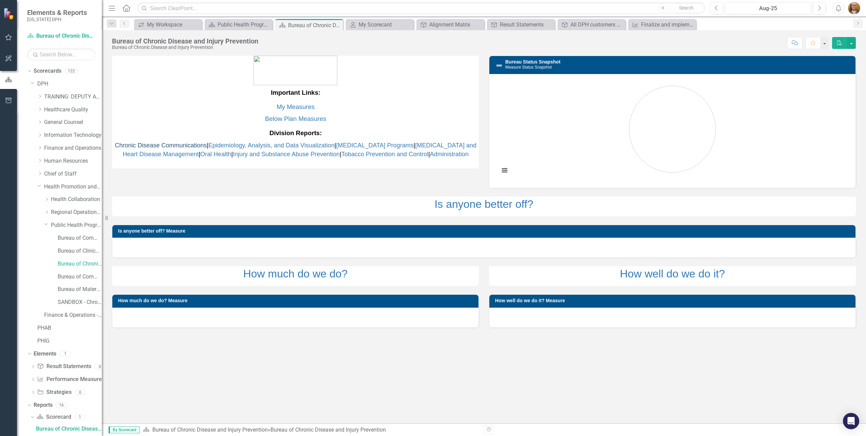
click at [166, 147] on link "Chronic Disease Communications" at bounding box center [161, 145] width 92 height 7
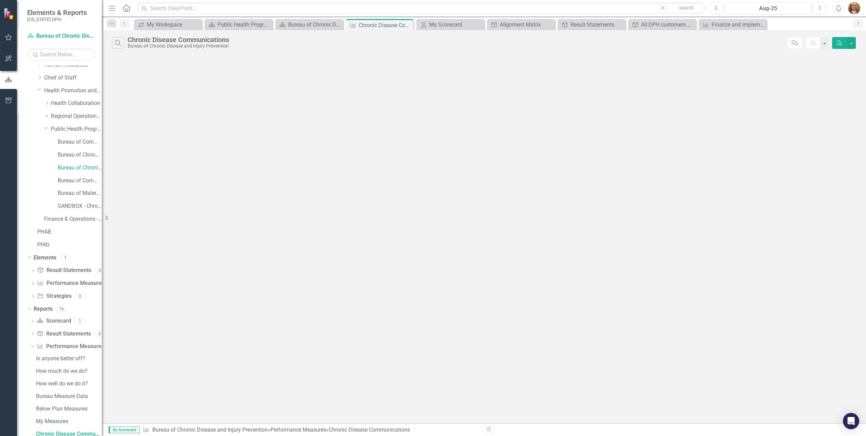
scroll to position [99, 0]
click at [125, 25] on icon "Previous" at bounding box center [124, 23] width 5 height 4
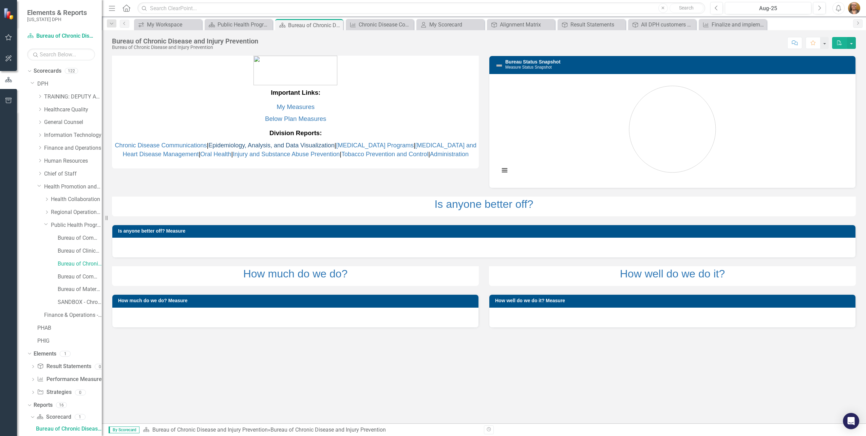
click at [250, 144] on link "Epidemiology, Analysis, and Data Visualization" at bounding box center [271, 145] width 126 height 7
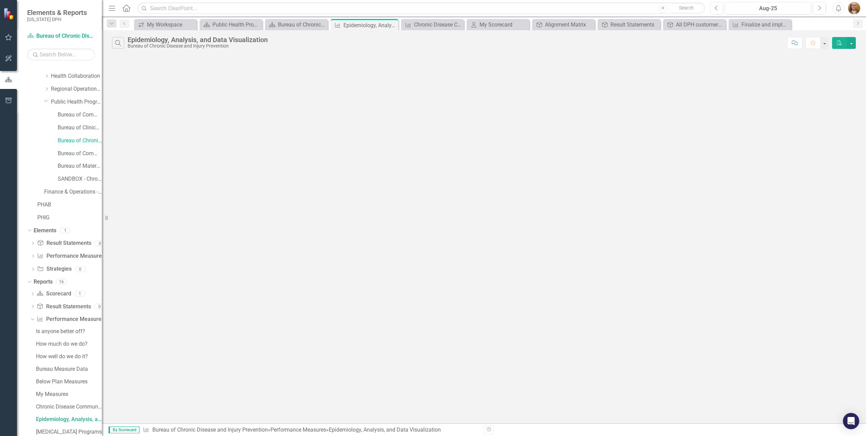
scroll to position [112, 0]
click at [125, 24] on icon "Previous" at bounding box center [124, 23] width 5 height 4
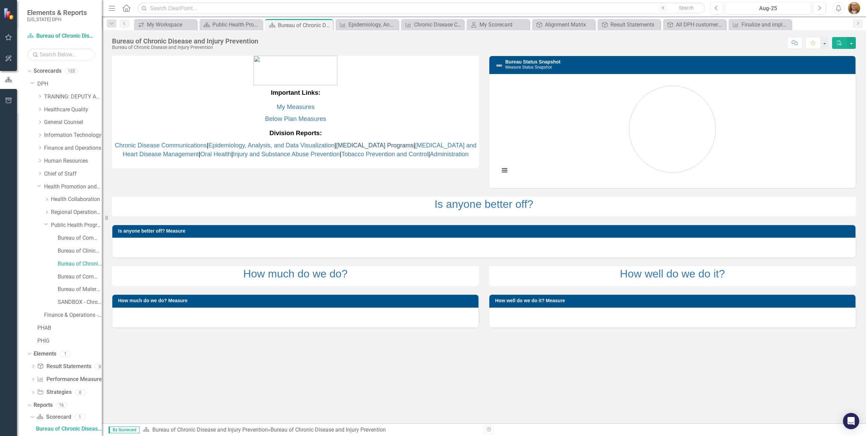
click at [382, 144] on link "[MEDICAL_DATA] Programs" at bounding box center [374, 145] width 77 height 7
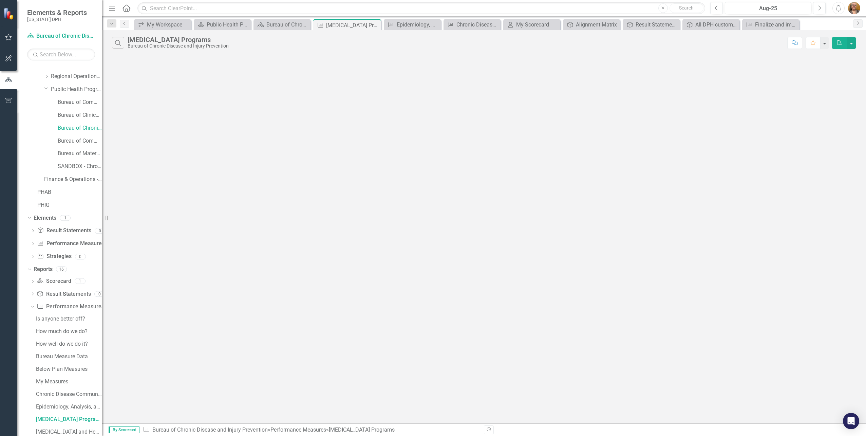
scroll to position [124, 0]
click at [124, 23] on icon "Previous" at bounding box center [124, 23] width 5 height 4
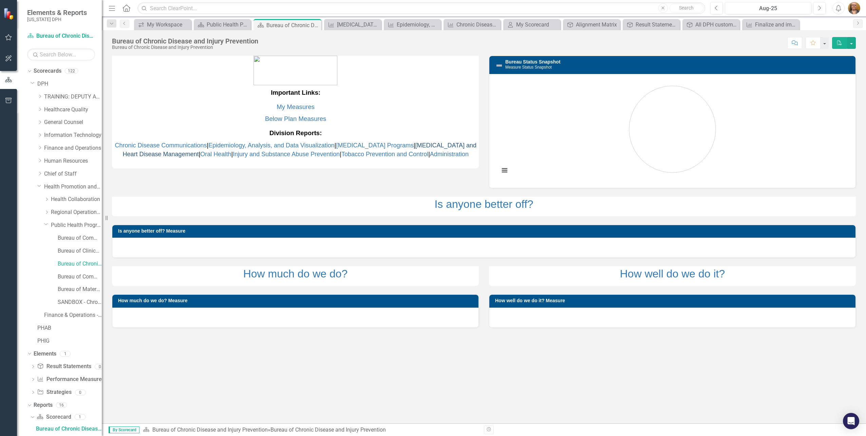
click at [423, 146] on link "[MEDICAL_DATA] and Heart Disease Management" at bounding box center [300, 150] width 354 height 16
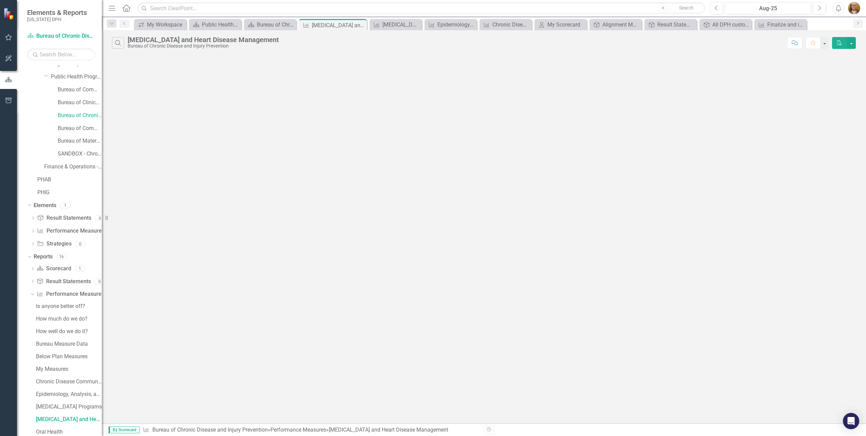
scroll to position [137, 0]
click at [122, 25] on icon "Previous" at bounding box center [124, 23] width 5 height 4
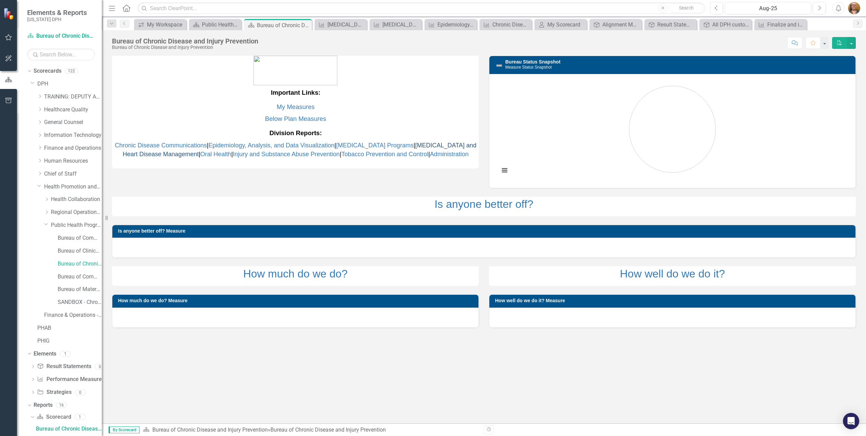
click at [156, 154] on link "[MEDICAL_DATA] and Heart Disease Management" at bounding box center [300, 150] width 354 height 16
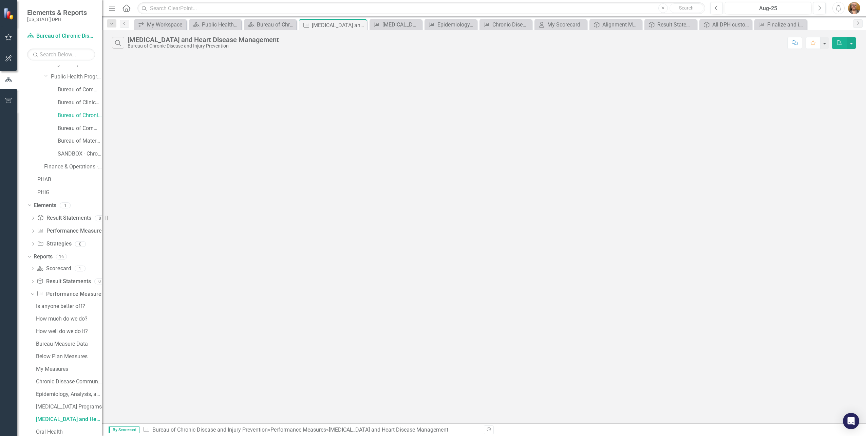
scroll to position [137, 0]
click at [360, 26] on icon "Close" at bounding box center [360, 24] width 7 height 5
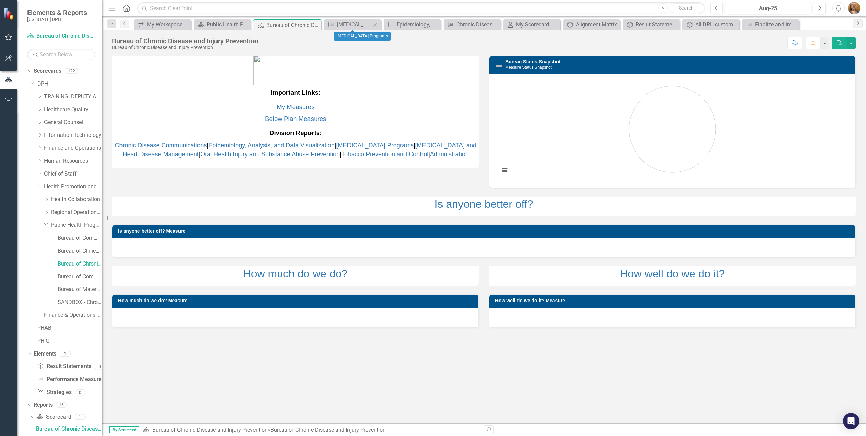
click at [373, 25] on icon "Close" at bounding box center [375, 24] width 7 height 5
click at [391, 25] on icon "Close" at bounding box center [392, 24] width 7 height 5
click at [334, 24] on icon "Close" at bounding box center [336, 24] width 7 height 5
